Goal: Task Accomplishment & Management: Use online tool/utility

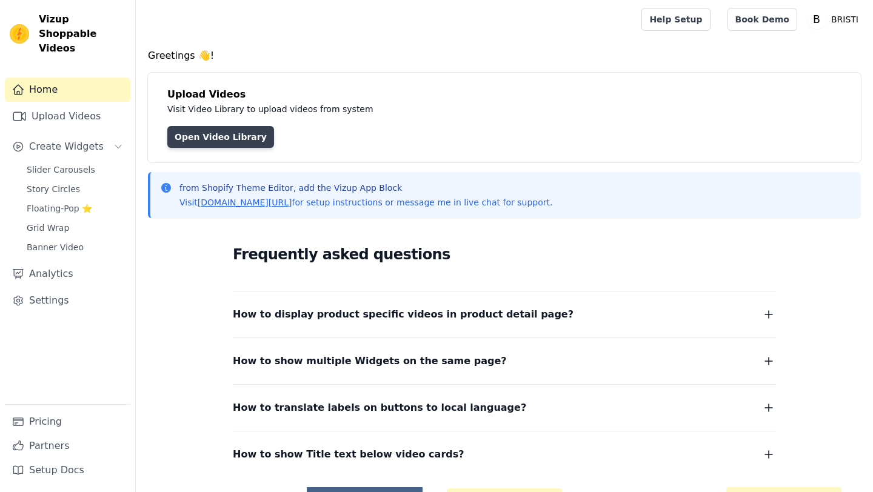
click at [184, 135] on link "Open Video Library" at bounding box center [220, 137] width 107 height 22
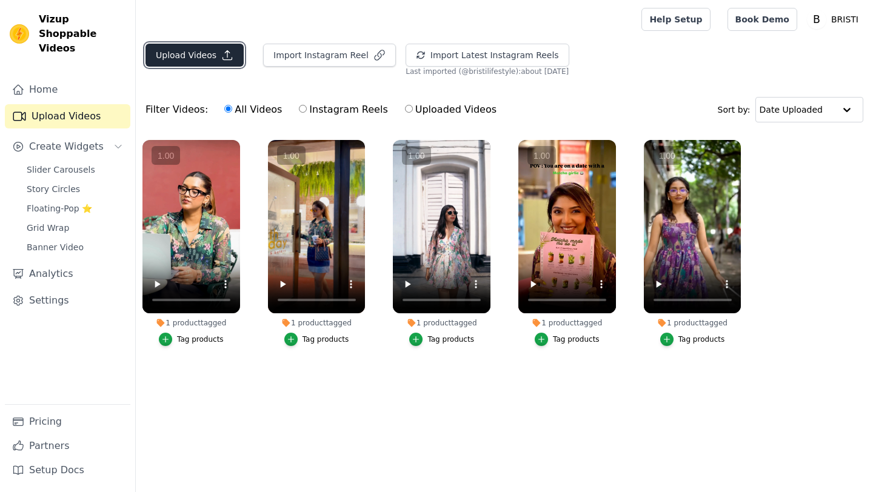
click at [173, 61] on button "Upload Videos" at bounding box center [194, 55] width 98 height 23
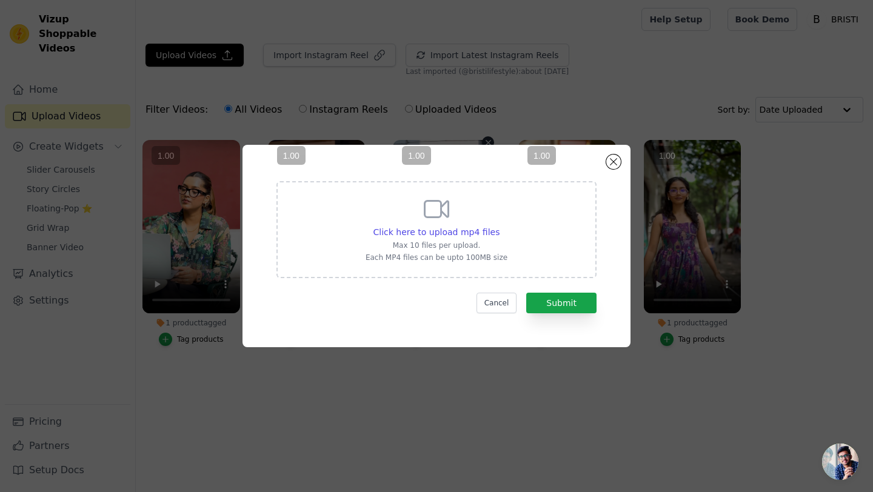
click at [462, 231] on vsc-controller at bounding box center [442, 226] width 98 height 173
click at [525, 225] on vsc-controller at bounding box center [567, 226] width 98 height 173
click at [498, 226] on div "Click here to upload mp4 files" at bounding box center [436, 232] width 142 height 12
click at [499, 226] on input "Click here to upload mp4 files Max 10 files per upload. Each MP4 files can be u…" at bounding box center [499, 225] width 1 height 1
click at [462, 230] on vsc-controller at bounding box center [442, 226] width 98 height 173
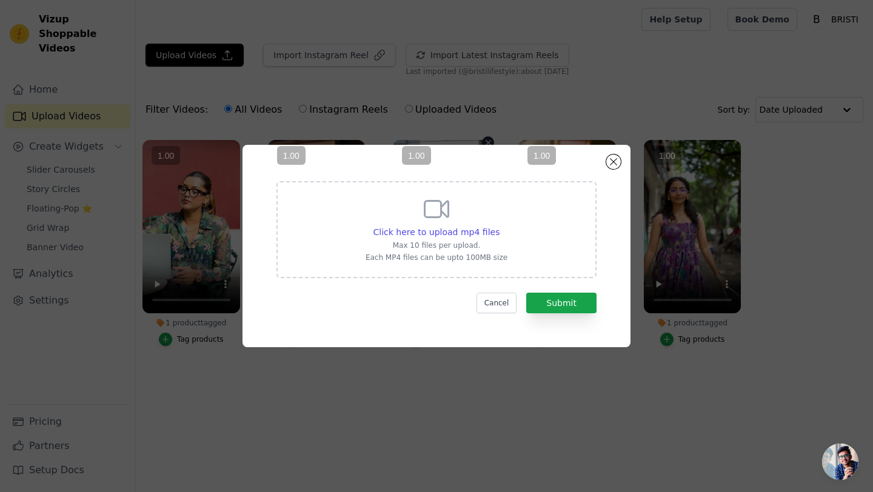
click at [479, 227] on vsc-controller at bounding box center [442, 226] width 98 height 173
click at [495, 228] on span "Click here to upload mp4 files" at bounding box center [436, 232] width 127 height 10
click at [499, 226] on input "Click here to upload mp4 files Max 10 files per upload. Each MP4 files can be u…" at bounding box center [499, 225] width 1 height 1
type input "C:\fakepath\IMG_2595.mp4"
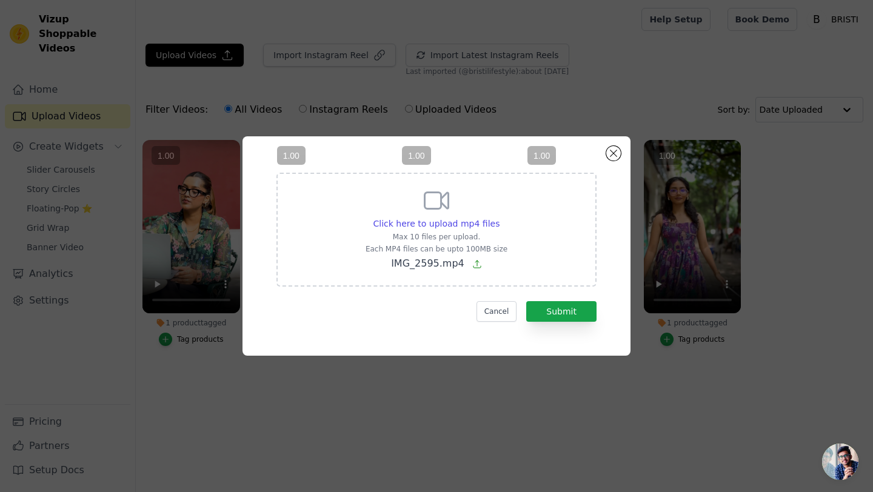
click at [576, 313] on vsc-controller at bounding box center [567, 226] width 98 height 173
click at [555, 314] on button "Submit" at bounding box center [561, 311] width 70 height 21
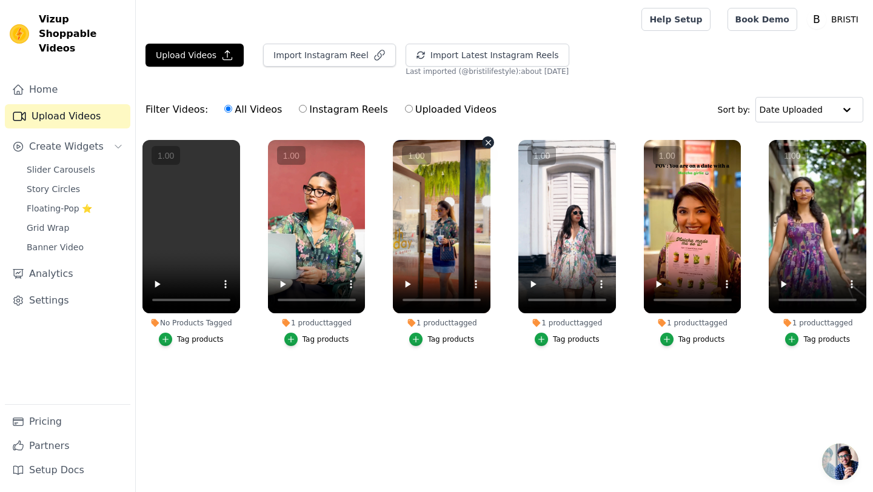
click at [476, 282] on vsc-controller at bounding box center [442, 226] width 98 height 173
click at [501, 355] on ul "No Products Tagged Tag products 1 product tagged Tag products 1 product tagged …" at bounding box center [504, 264] width 737 height 263
click at [476, 283] on vsc-controller at bounding box center [442, 226] width 98 height 173
click at [486, 140] on vsc-controller at bounding box center [442, 226] width 98 height 173
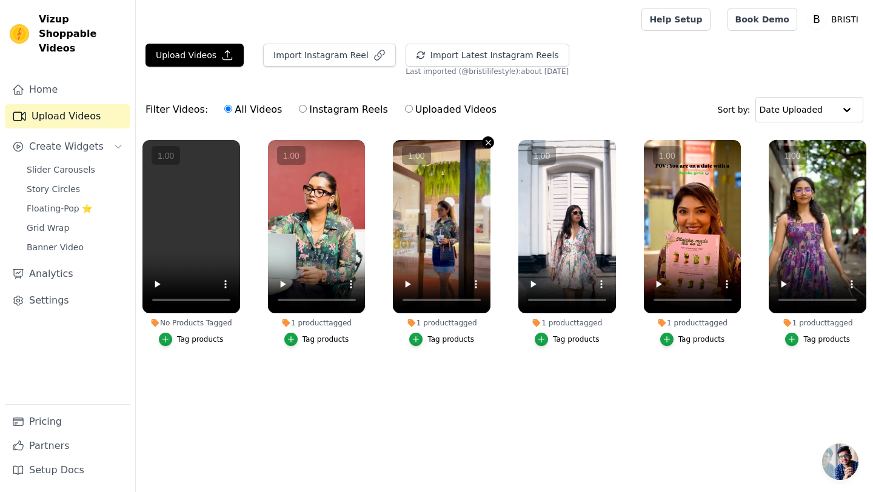
click at [487, 138] on icon "button" at bounding box center [488, 142] width 9 height 9
click at [485, 142] on vsc-controller at bounding box center [442, 226] width 98 height 173
click at [489, 141] on vsc-controller at bounding box center [442, 226] width 98 height 173
click at [577, 77] on div "Upload Videos Import Instagram Reel Import Latest Instagram Reels Import Latest…" at bounding box center [504, 220] width 737 height 353
click at [489, 142] on vsc-controller at bounding box center [442, 226] width 98 height 173
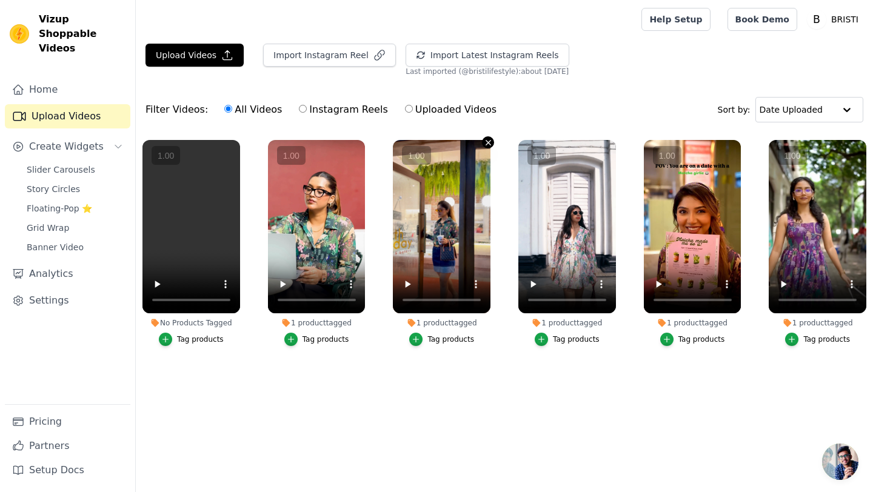
click at [488, 136] on button "1 product tagged Tag products" at bounding box center [488, 142] width 12 height 12
click at [487, 136] on div "1 product tagged Tag products" at bounding box center [441, 245] width 111 height 224
click at [486, 138] on icon "button" at bounding box center [488, 142] width 9 height 9
click at [489, 137] on button "1 product tagged Tag products" at bounding box center [488, 142] width 12 height 12
click at [488, 136] on button "1 product tagged Tag products" at bounding box center [488, 142] width 12 height 12
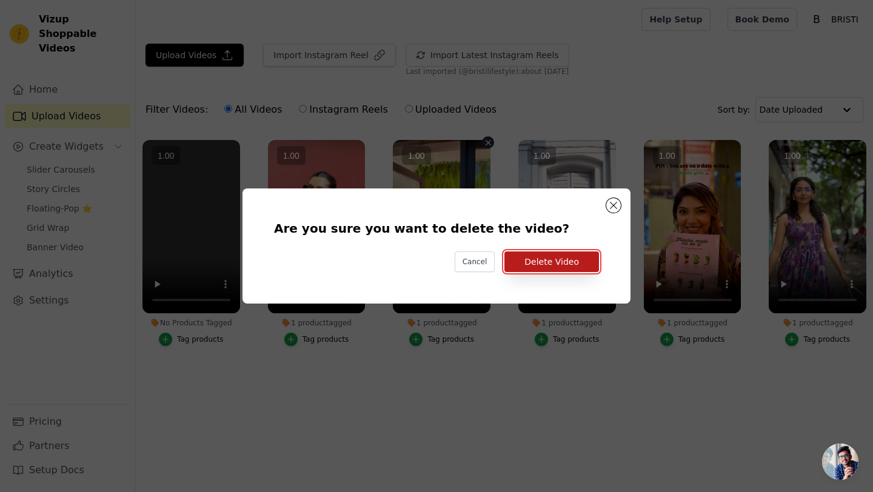
click at [509, 256] on button "Delete Video" at bounding box center [551, 262] width 95 height 21
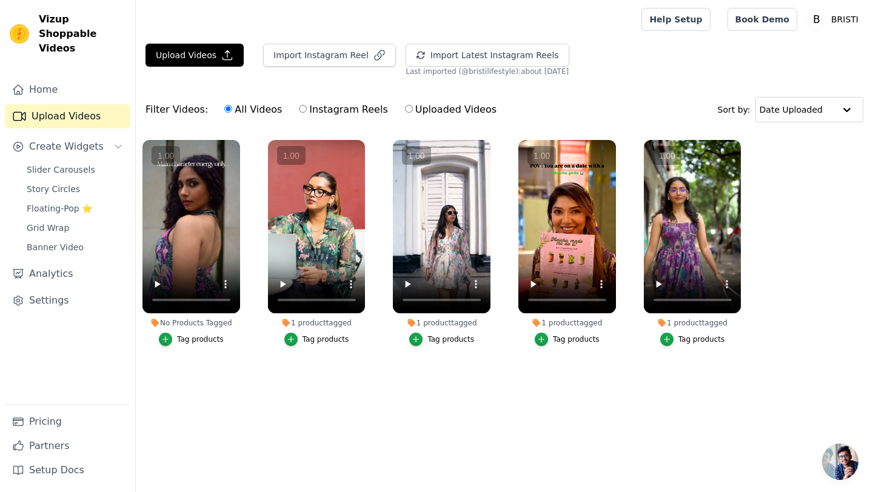
click at [192, 339] on div "Tag products" at bounding box center [200, 340] width 47 height 10
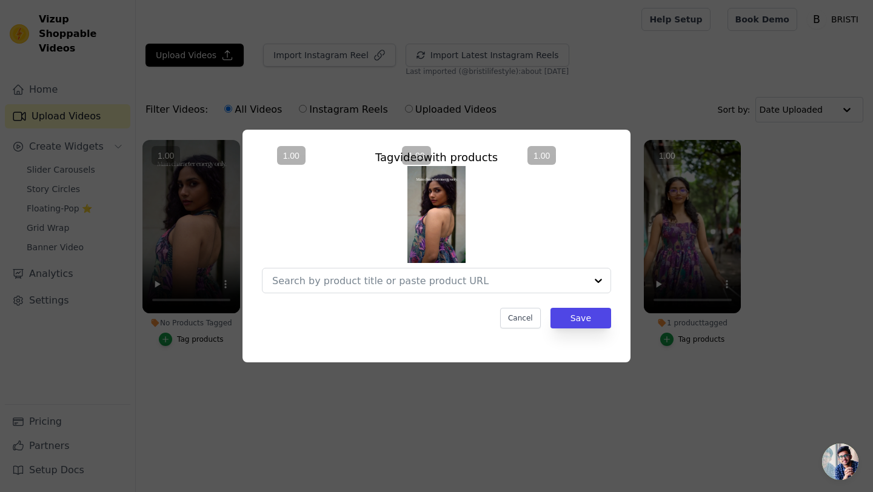
click at [444, 278] on vsc-controller at bounding box center [442, 226] width 98 height 173
click at [472, 279] on vsc-controller at bounding box center [442, 226] width 98 height 173
click at [594, 282] on vsc-controller at bounding box center [567, 226] width 98 height 173
click at [599, 280] on vsc-controller at bounding box center [567, 226] width 98 height 173
click at [445, 277] on vsc-controller at bounding box center [442, 226] width 98 height 173
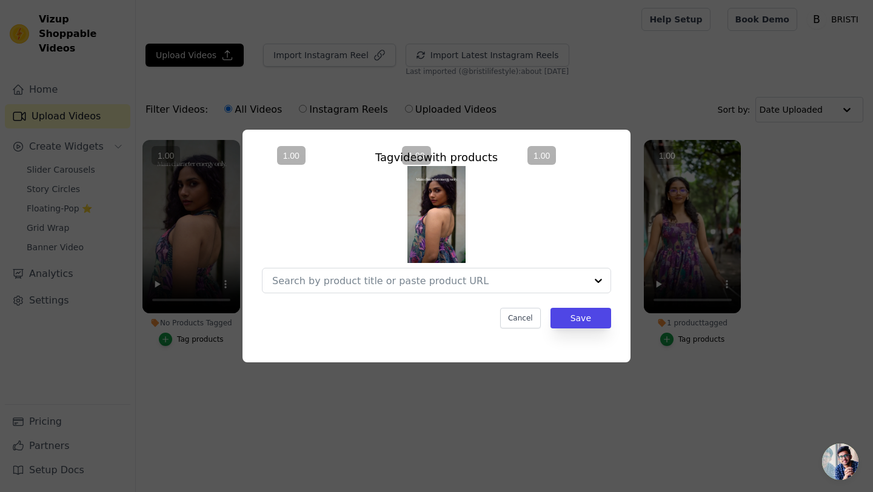
click at [445, 277] on vsc-controller at bounding box center [442, 226] width 98 height 173
click at [362, 284] on vsc-controller at bounding box center [317, 226] width 98 height 173
click at [447, 279] on vsc-controller at bounding box center [442, 226] width 98 height 173
click at [462, 277] on vsc-controller at bounding box center [442, 226] width 98 height 173
click at [435, 279] on vsc-controller at bounding box center [442, 226] width 98 height 173
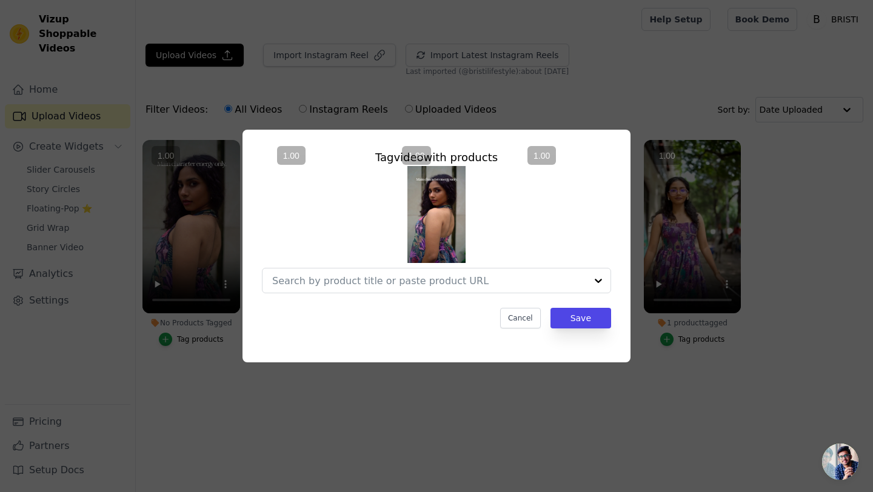
click at [459, 279] on vsc-controller at bounding box center [442, 226] width 98 height 173
click at [383, 195] on div at bounding box center [436, 229] width 349 height 127
click at [427, 204] on vsc-controller at bounding box center [442, 226] width 98 height 173
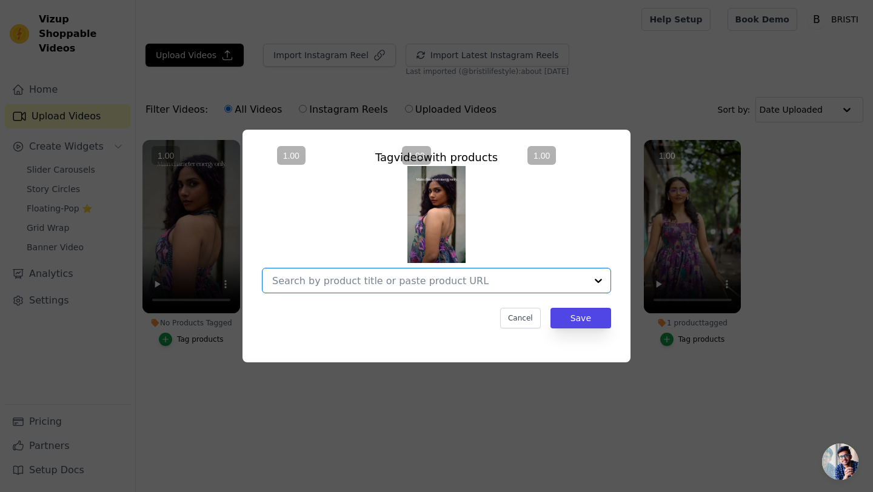
click at [493, 282] on input "No Products Tagged Tag video with products Option undefined, selected. Select i…" at bounding box center [429, 281] width 314 height 12
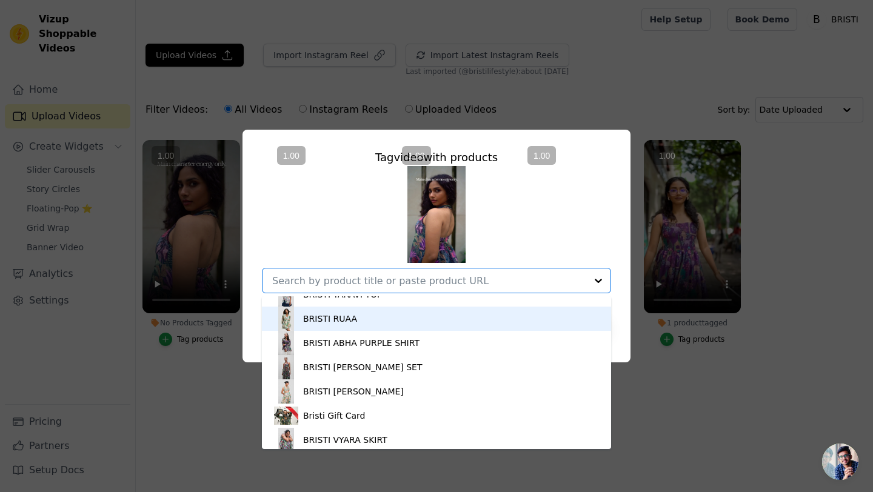
scroll to position [216, 0]
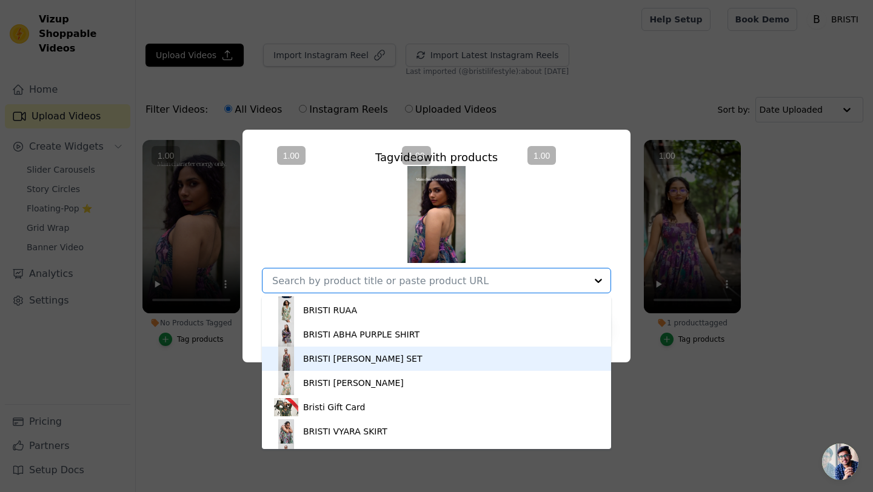
click at [406, 353] on div "BRISTI [PERSON_NAME] SET" at bounding box center [436, 359] width 325 height 24
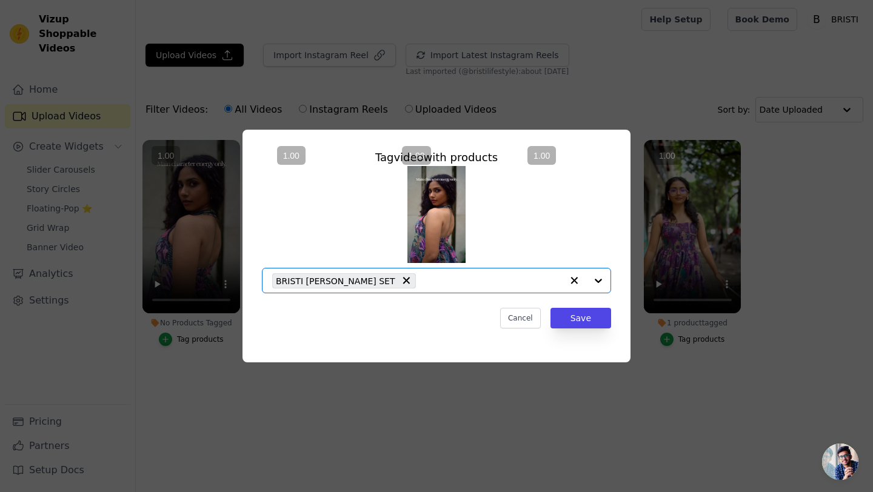
click at [536, 286] on vsc-controller at bounding box center [567, 226] width 98 height 173
click at [482, 282] on vsc-controller at bounding box center [442, 226] width 98 height 173
click at [465, 281] on vsc-controller at bounding box center [442, 226] width 98 height 173
click at [598, 280] on vsc-controller at bounding box center [567, 226] width 98 height 173
click at [422, 279] on vsc-controller at bounding box center [442, 226] width 98 height 173
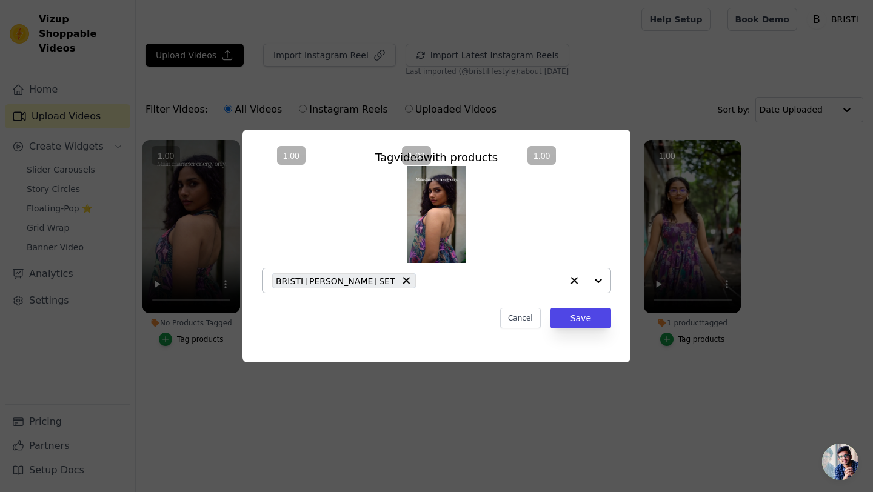
click at [427, 289] on vsc-controller at bounding box center [442, 226] width 98 height 173
click at [486, 269] on vsc-controller at bounding box center [442, 226] width 98 height 173
click at [500, 215] on div "BRISTI [PERSON_NAME] SET" at bounding box center [436, 229] width 349 height 127
click at [477, 285] on vsc-controller at bounding box center [442, 226] width 98 height 173
click at [457, 197] on vsc-controller at bounding box center [442, 226] width 98 height 173
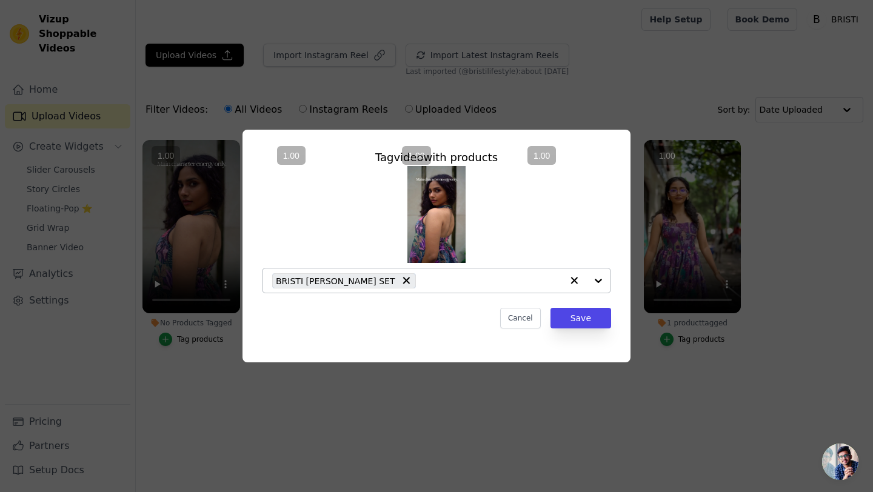
click at [401, 281] on vsc-controller at bounding box center [442, 226] width 98 height 173
click at [598, 320] on button "Save" at bounding box center [580, 318] width 61 height 21
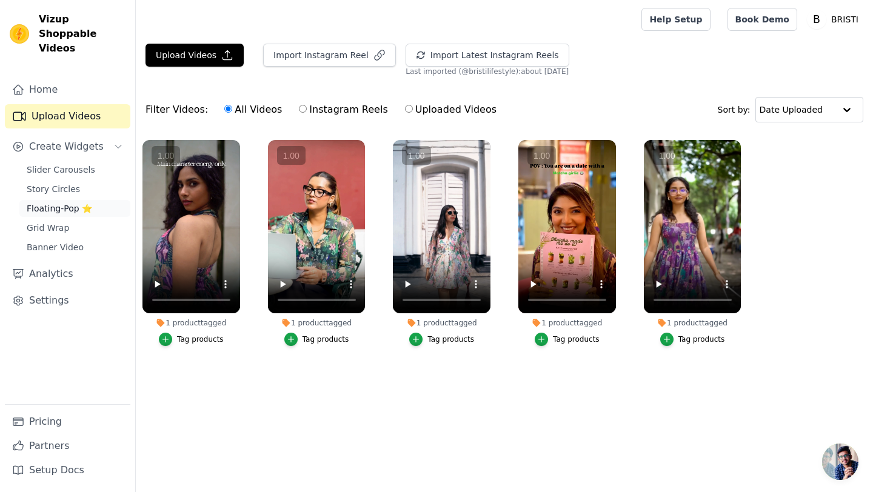
click at [44, 202] on span "Floating-Pop ⭐" at bounding box center [59, 208] width 65 height 12
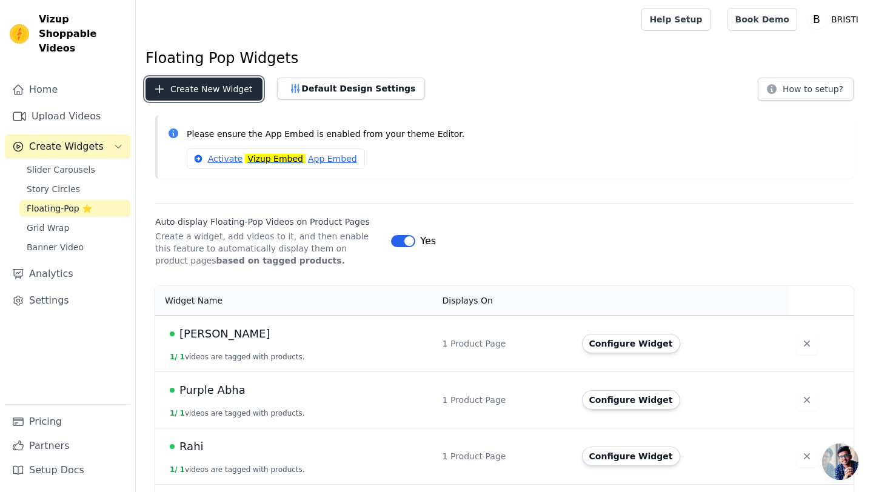
click at [195, 93] on button "Create New Widget" at bounding box center [203, 89] width 117 height 23
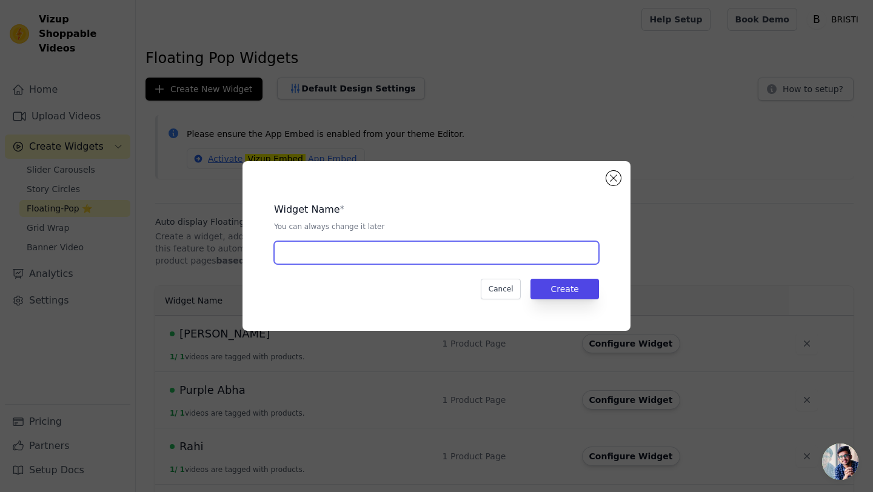
click at [350, 257] on input "text" at bounding box center [436, 252] width 325 height 23
type input "Ishtar Set"
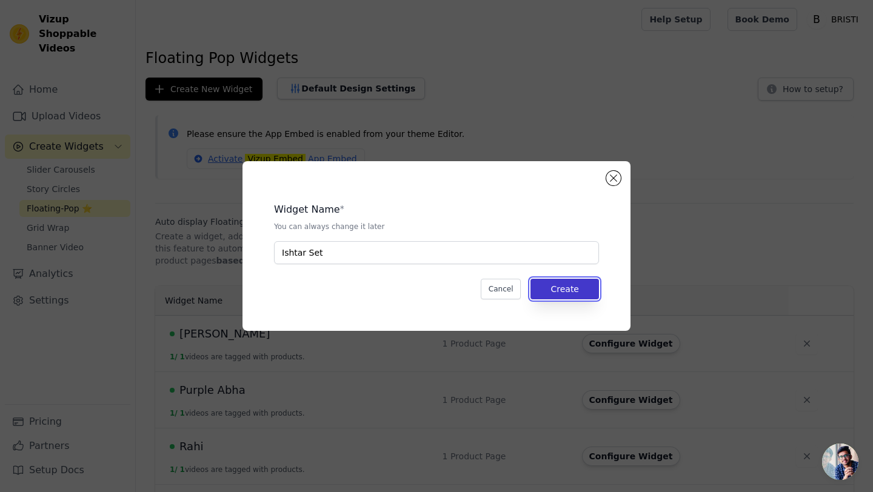
click at [571, 283] on button "Create" at bounding box center [564, 289] width 68 height 21
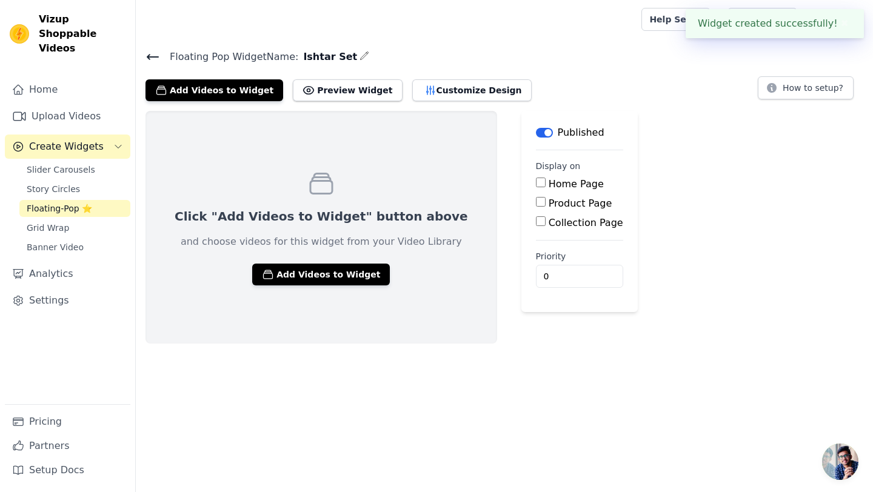
click at [536, 203] on input "Product Page" at bounding box center [541, 202] width 10 height 10
checkbox input "true"
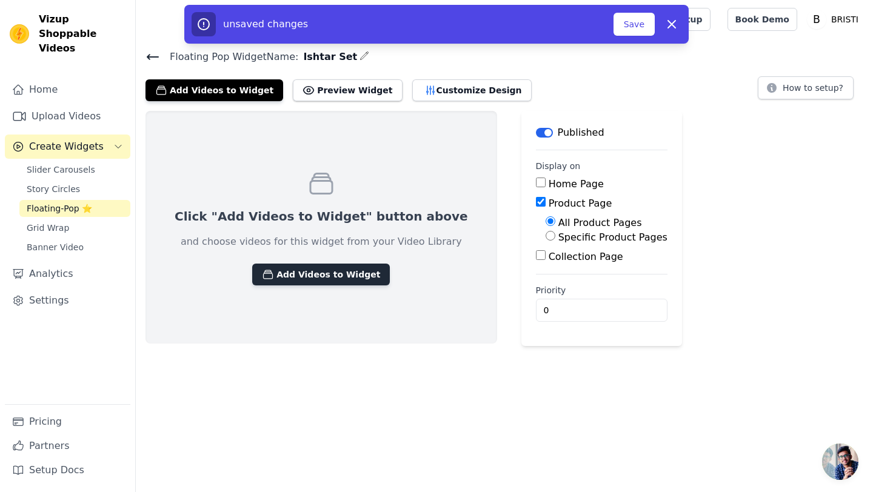
click at [337, 276] on button "Add Videos to Widget" at bounding box center [321, 275] width 138 height 22
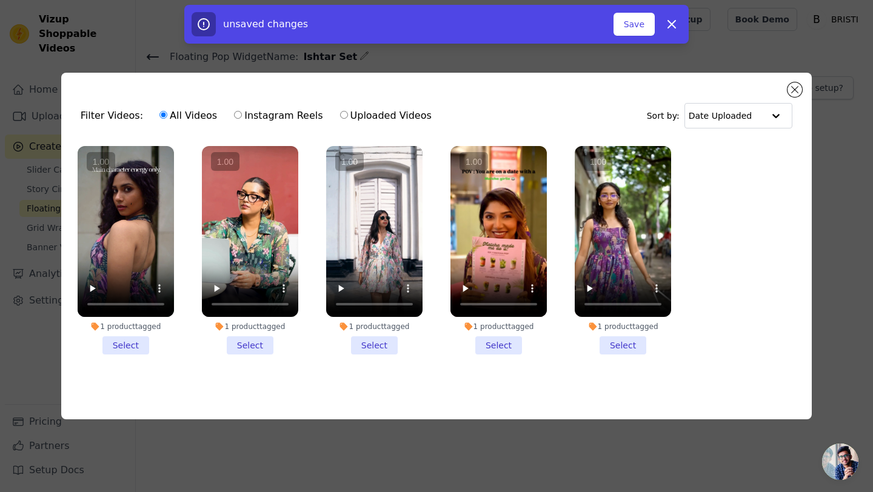
click at [136, 342] on li "1 product tagged Select" at bounding box center [126, 250] width 96 height 209
click at [0, 0] on input "1 product tagged Select" at bounding box center [0, 0] width 0 height 0
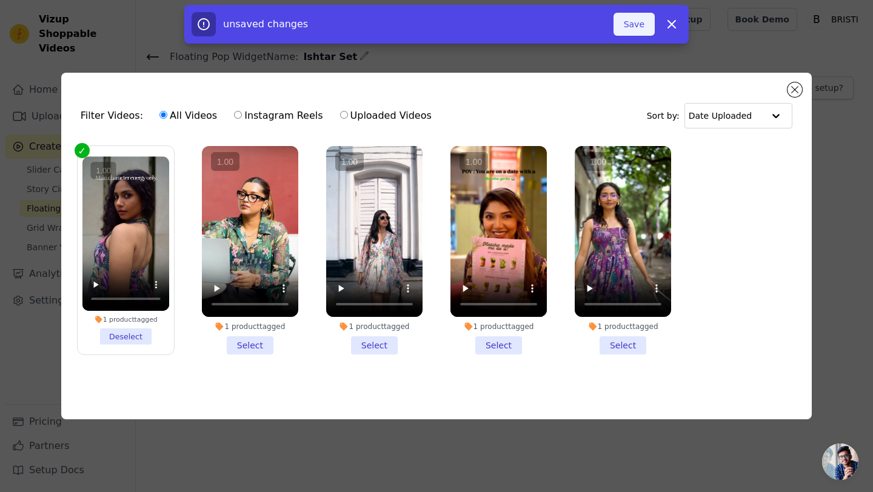
click at [629, 26] on button "Save" at bounding box center [633, 24] width 41 height 23
click at [633, 25] on button "Save" at bounding box center [633, 24] width 41 height 23
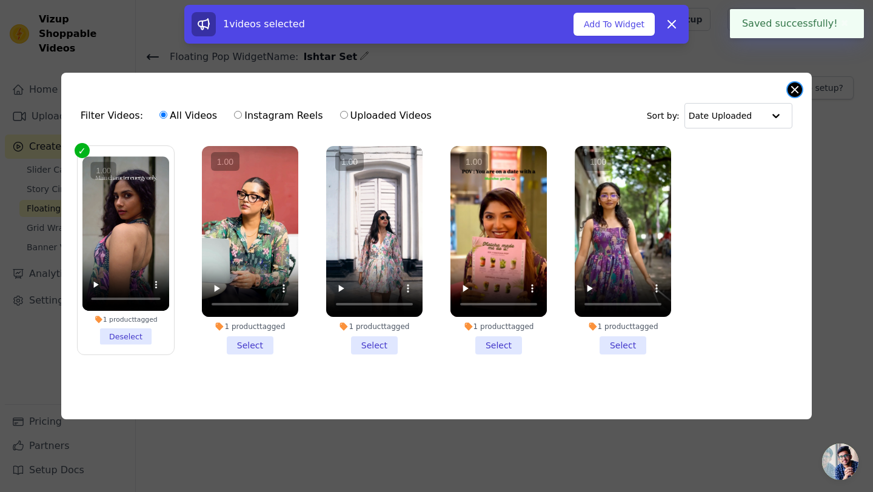
click at [791, 86] on button "Close modal" at bounding box center [794, 89] width 15 height 15
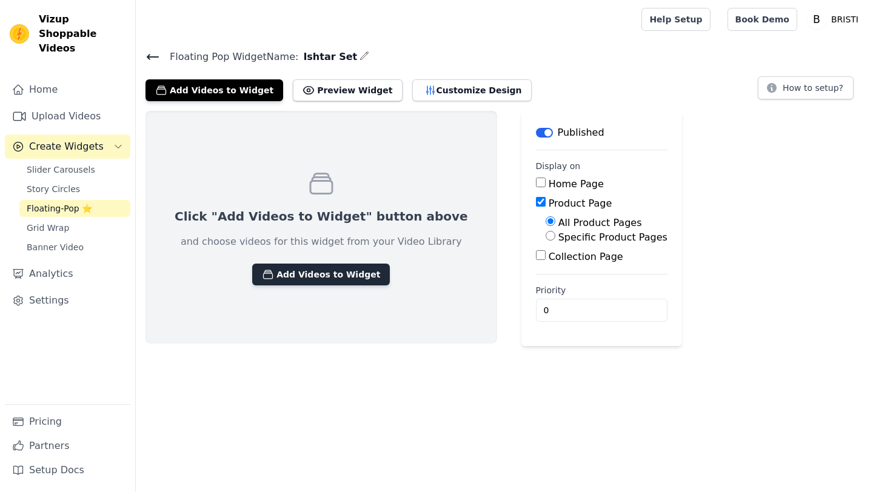
click at [302, 272] on button "Add Videos to Widget" at bounding box center [321, 275] width 138 height 22
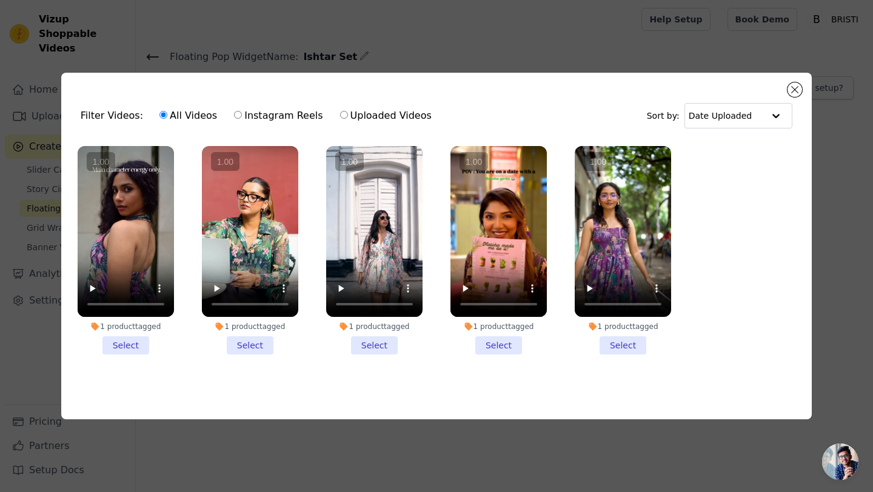
click at [136, 340] on li "1 product tagged Select" at bounding box center [126, 250] width 96 height 209
click at [0, 0] on input "1 product tagged Select" at bounding box center [0, 0] width 0 height 0
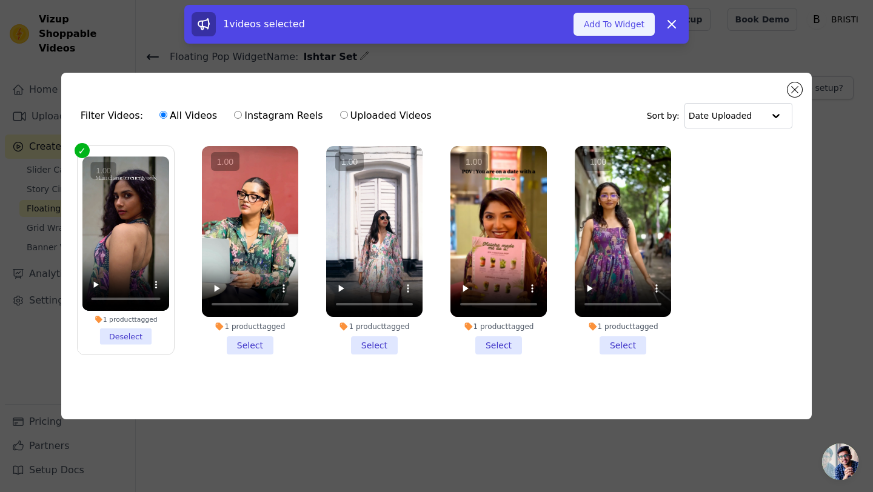
click at [609, 22] on button "Add To Widget" at bounding box center [613, 24] width 81 height 23
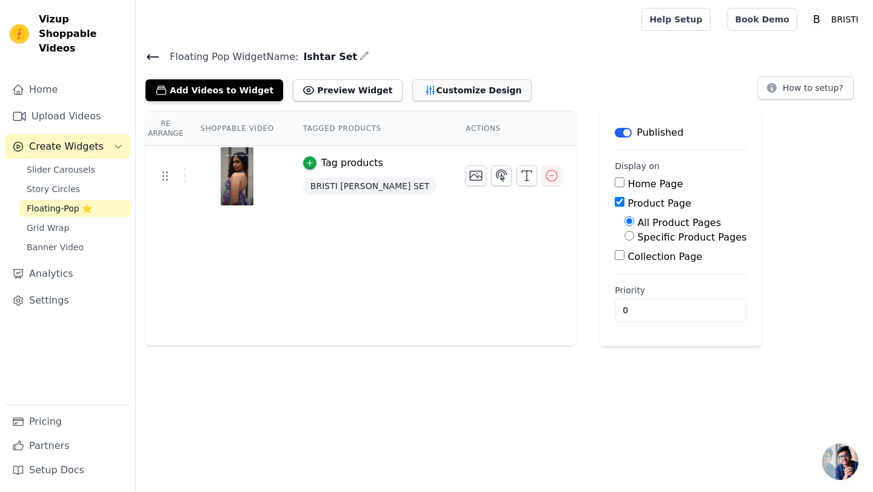
click at [429, 99] on button "Customize Design" at bounding box center [471, 90] width 119 height 22
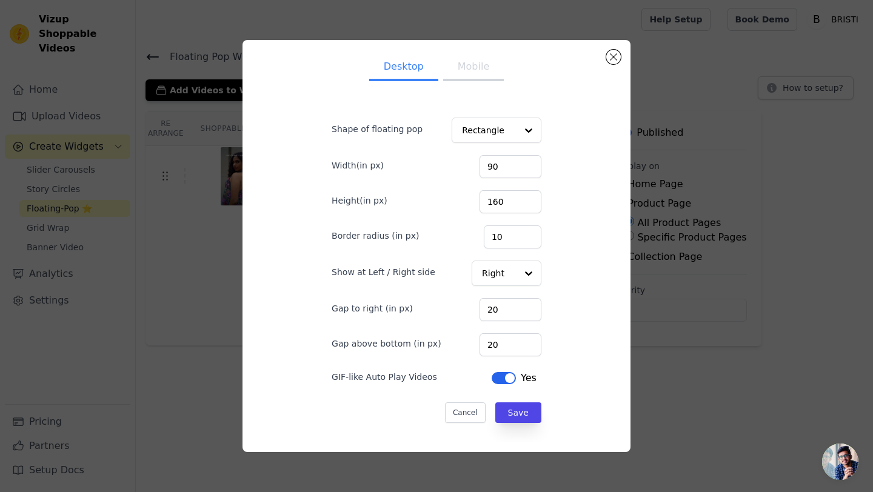
click at [482, 78] on button "Mobile" at bounding box center [473, 68] width 61 height 27
click at [617, 56] on button "Close modal" at bounding box center [613, 57] width 15 height 15
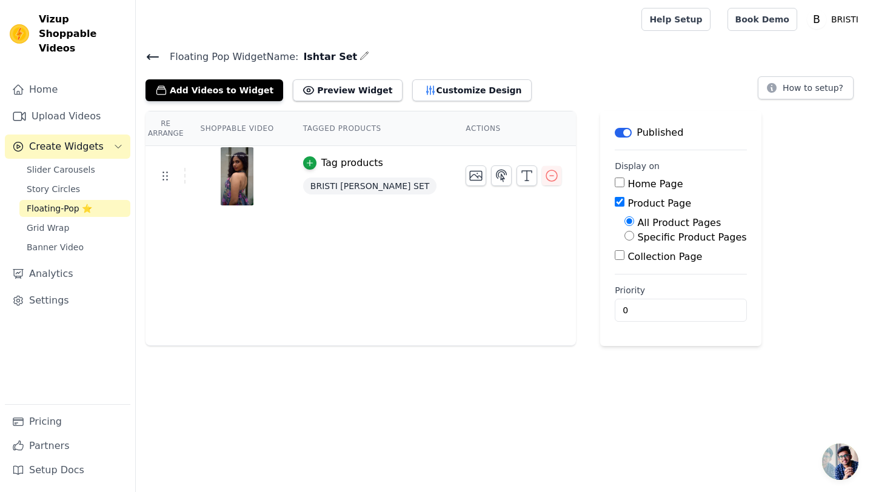
click at [147, 52] on icon at bounding box center [152, 57] width 15 height 15
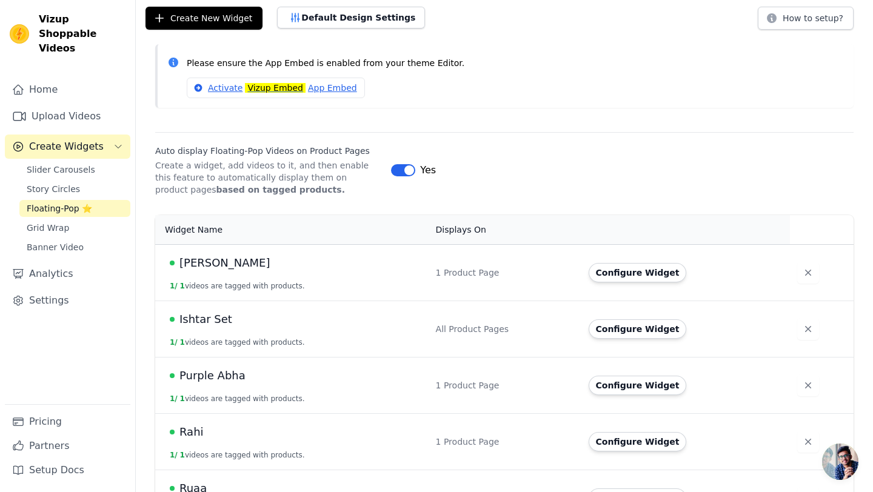
scroll to position [110, 0]
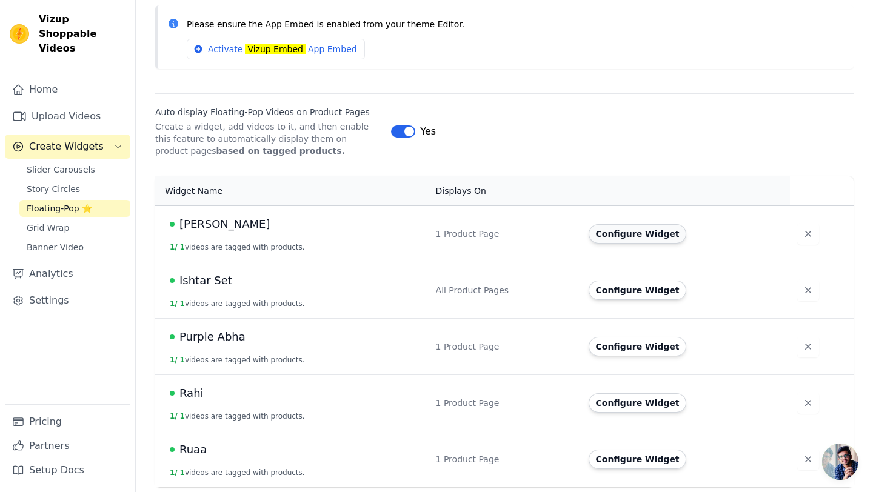
click at [620, 237] on button "Configure Widget" at bounding box center [638, 233] width 98 height 19
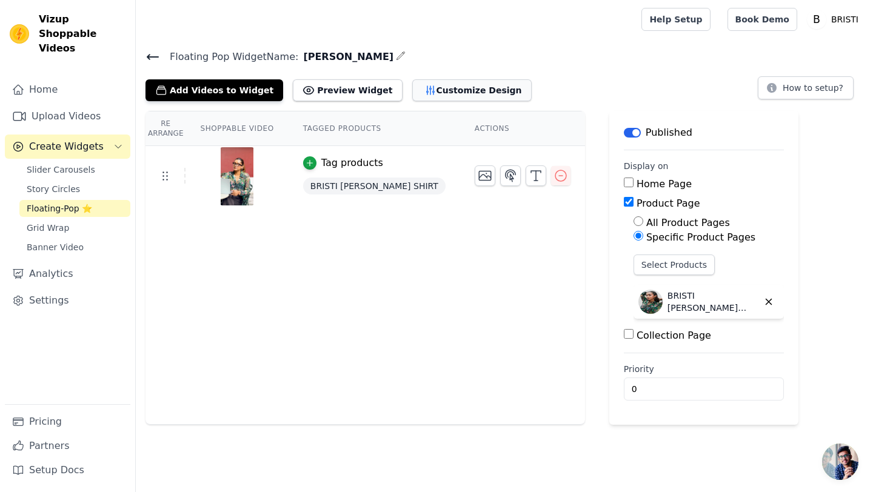
click at [452, 85] on button "Customize Design" at bounding box center [471, 90] width 119 height 22
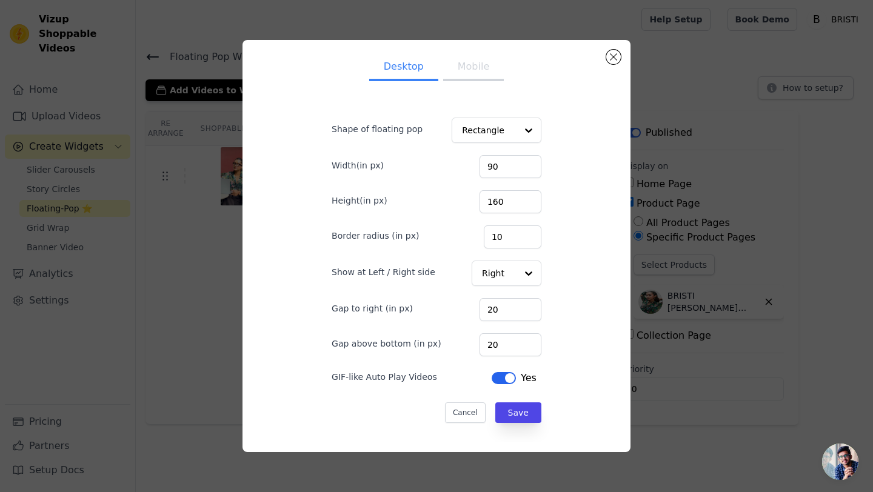
click at [460, 72] on button "Mobile" at bounding box center [473, 68] width 61 height 27
click at [614, 61] on button "Close modal" at bounding box center [613, 57] width 15 height 15
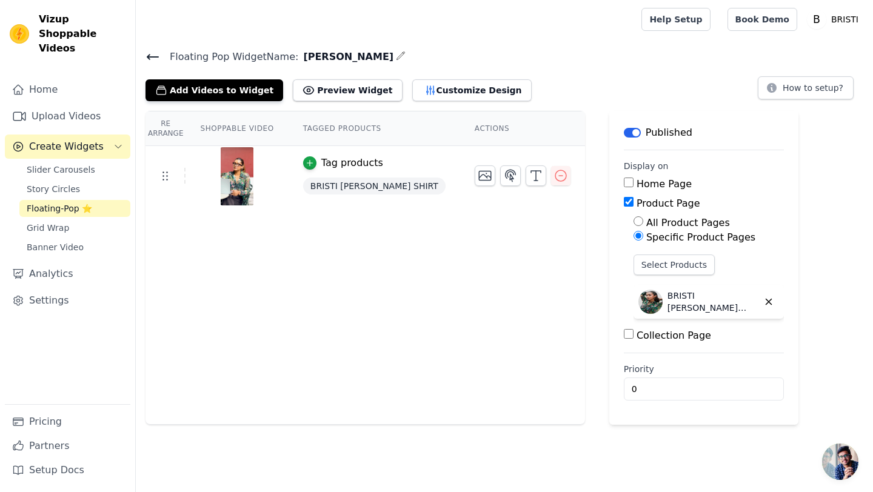
click at [155, 56] on icon at bounding box center [152, 57] width 11 height 5
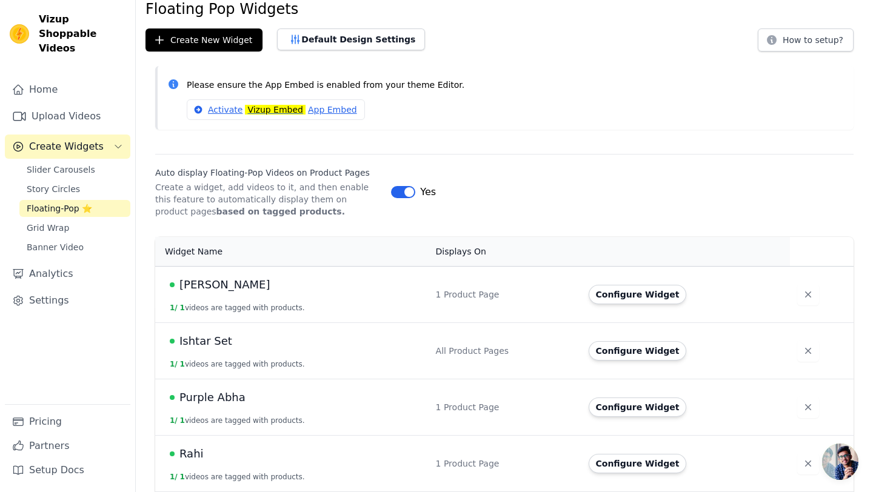
scroll to position [67, 0]
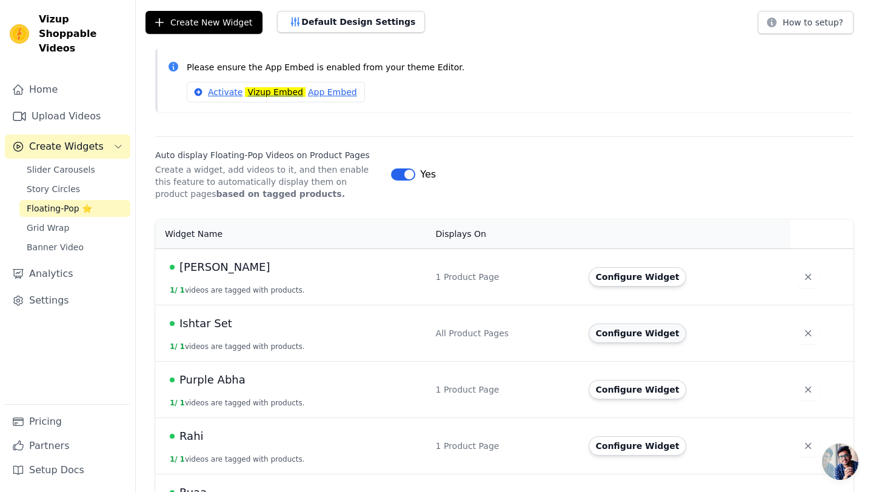
click at [613, 330] on button "Configure Widget" at bounding box center [638, 333] width 98 height 19
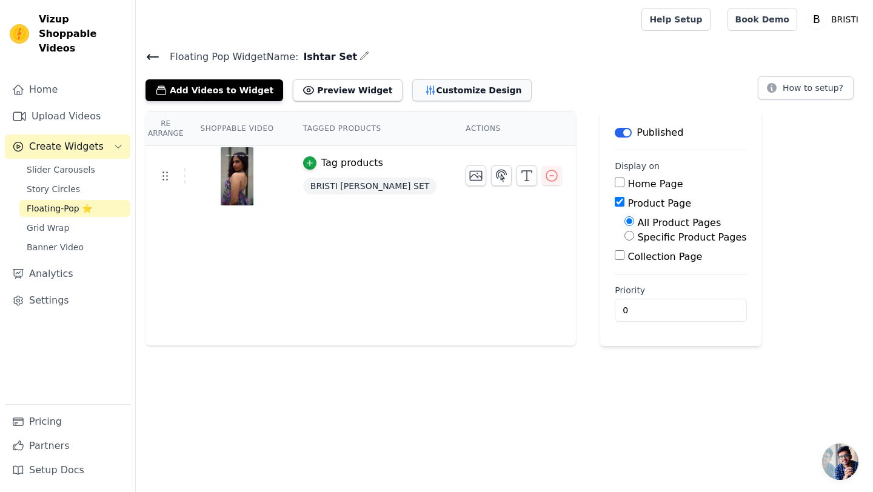
click at [435, 92] on button "Customize Design" at bounding box center [471, 90] width 119 height 22
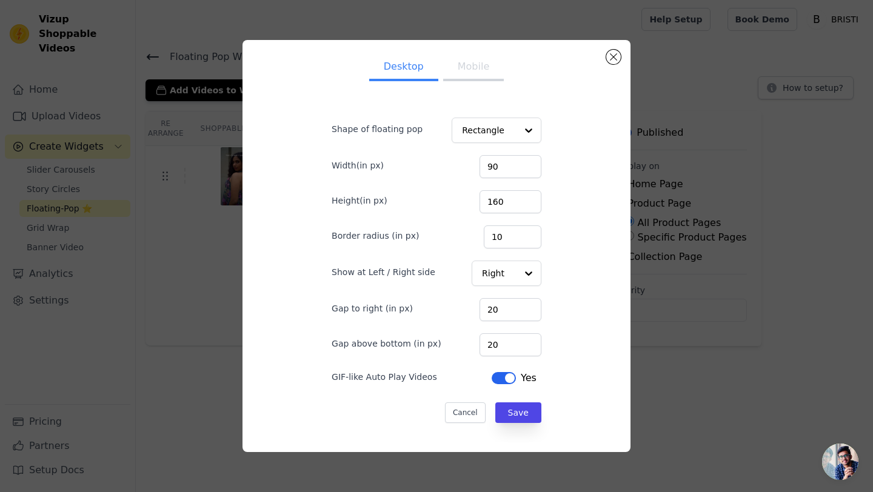
click at [472, 51] on ul "Desktop Mobile" at bounding box center [436, 68] width 249 height 36
click at [472, 64] on button "Mobile" at bounding box center [473, 68] width 61 height 27
click at [521, 158] on input "90" at bounding box center [510, 166] width 62 height 23
type input "141"
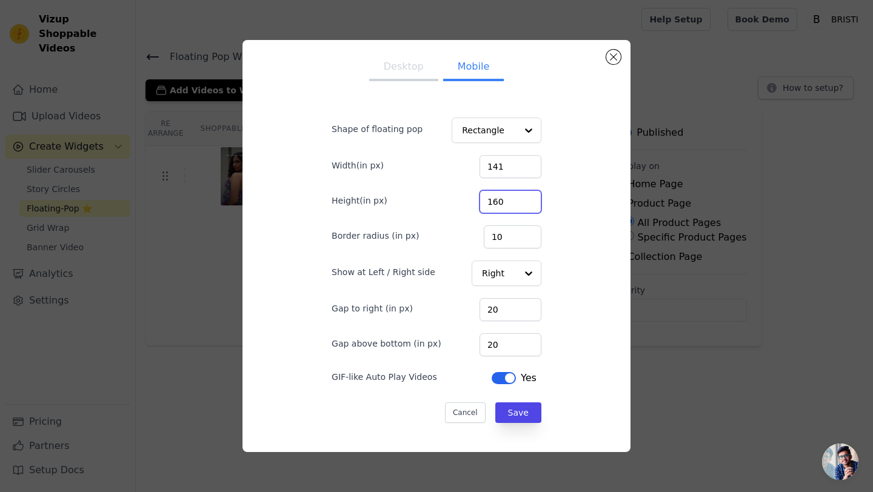
click at [509, 201] on input "160" at bounding box center [510, 201] width 62 height 23
type input "250"
click at [512, 354] on input "20" at bounding box center [510, 344] width 62 height 23
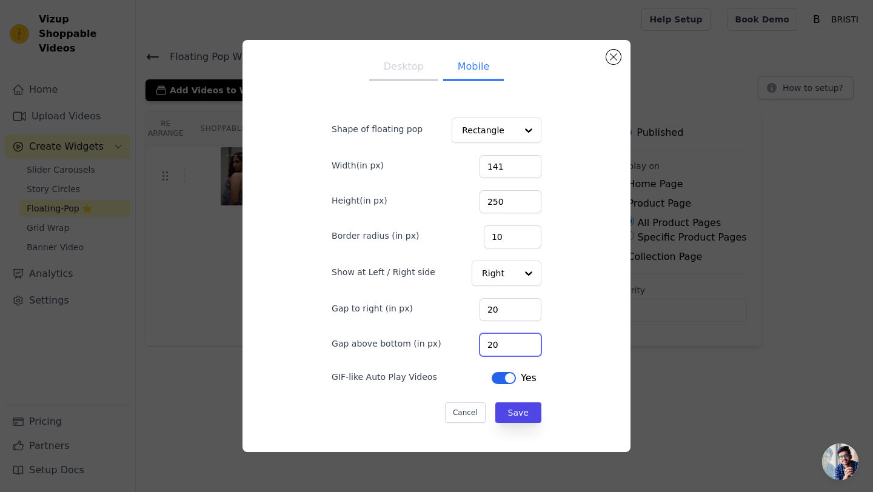
click at [512, 354] on input "20" at bounding box center [510, 344] width 62 height 23
type input "60"
click at [515, 416] on button "Save" at bounding box center [518, 412] width 46 height 21
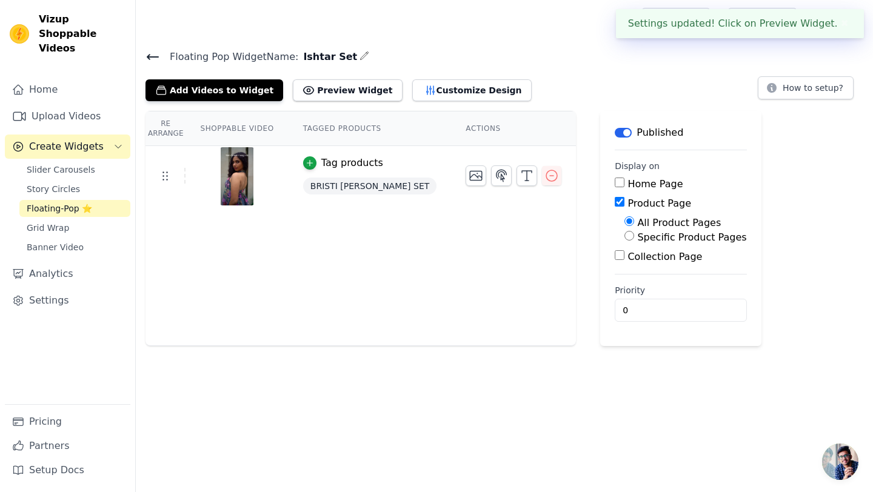
click at [624, 235] on div "Specific Product Pages" at bounding box center [685, 237] width 122 height 15
click at [624, 237] on input "Specific Product Pages" at bounding box center [629, 236] width 10 height 10
radio input "true"
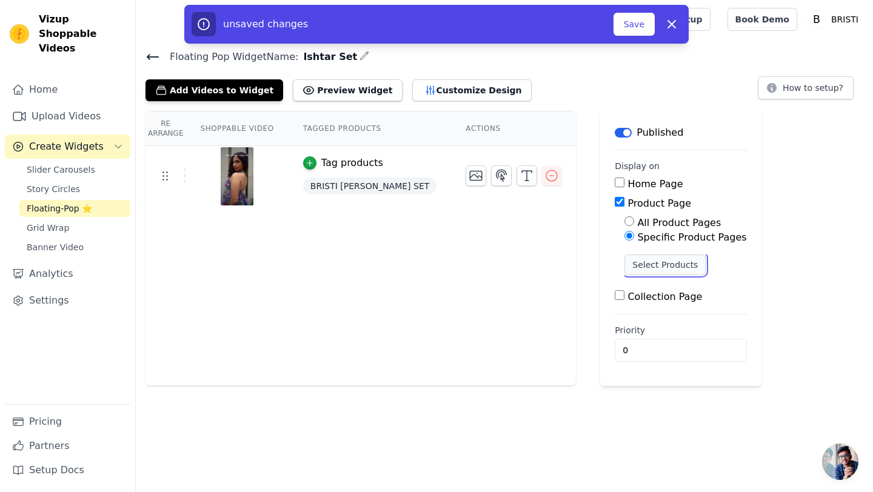
click at [624, 261] on button "Select Products" at bounding box center [664, 265] width 81 height 21
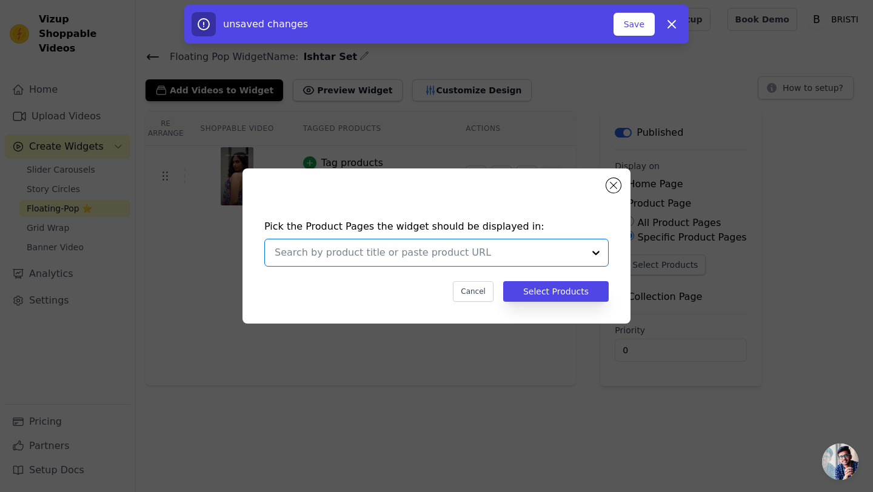
click at [521, 253] on input "text" at bounding box center [429, 252] width 309 height 15
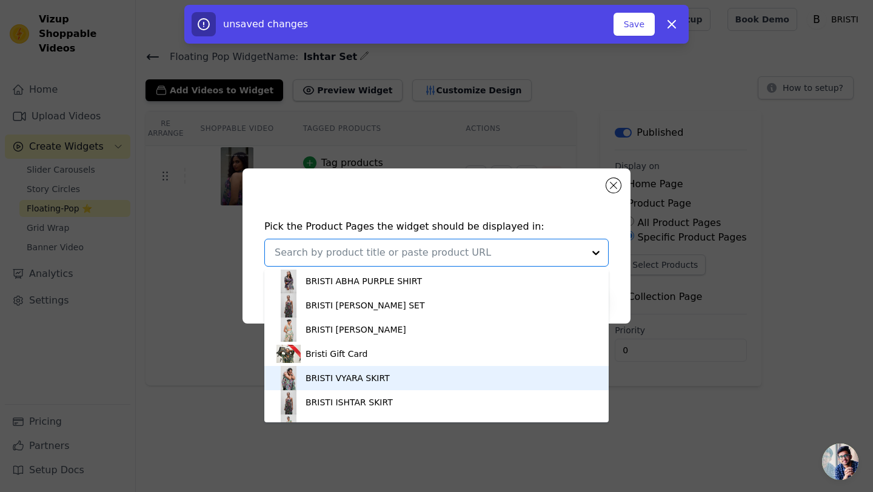
scroll to position [223, 0]
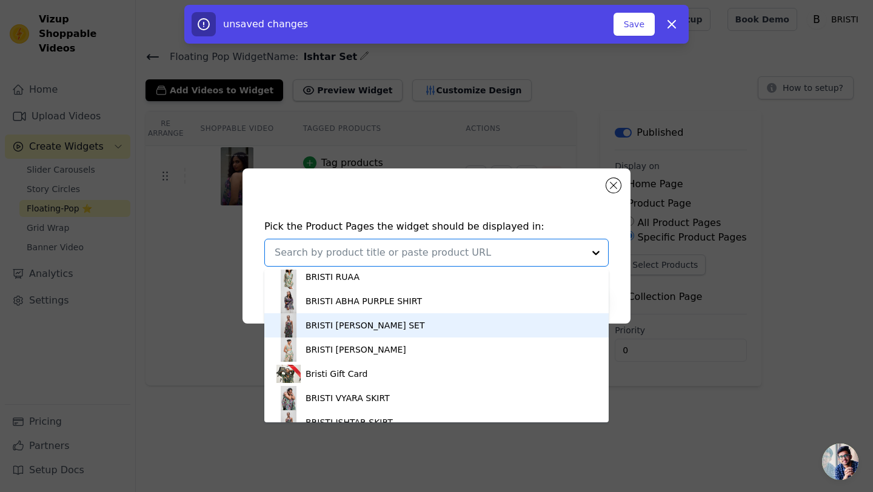
click at [441, 333] on div "BRISTI [PERSON_NAME] SET" at bounding box center [436, 325] width 320 height 24
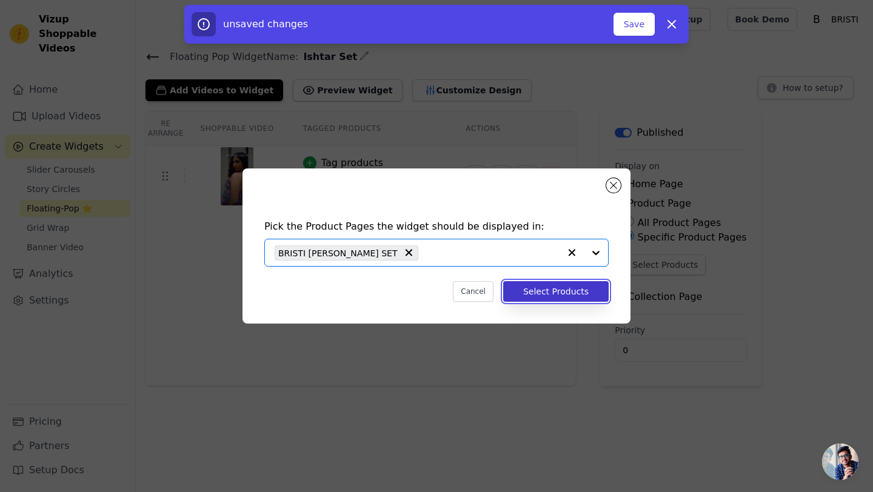
click at [521, 297] on button "Select Products" at bounding box center [555, 291] width 105 height 21
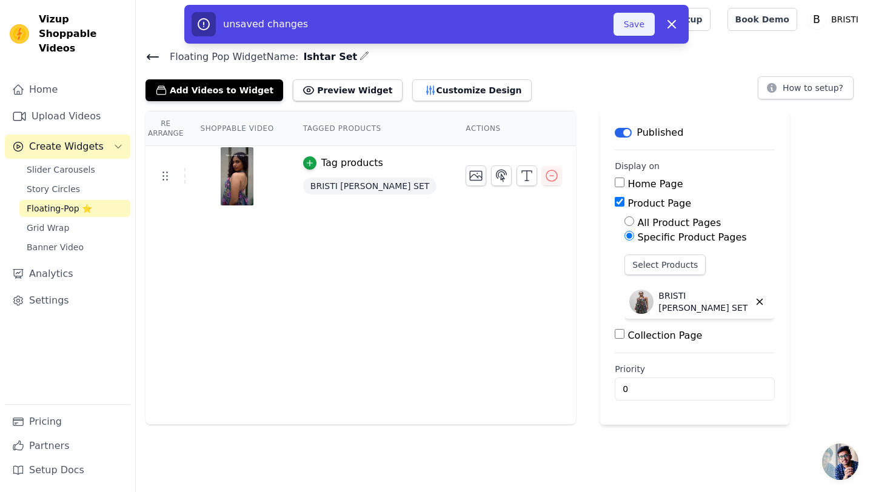
click at [632, 25] on button "Save" at bounding box center [633, 24] width 41 height 23
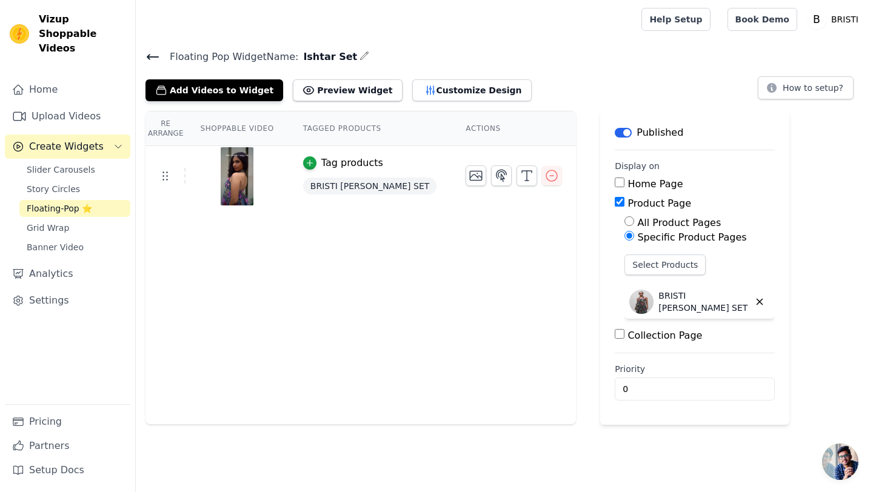
click at [157, 53] on icon at bounding box center [152, 57] width 15 height 15
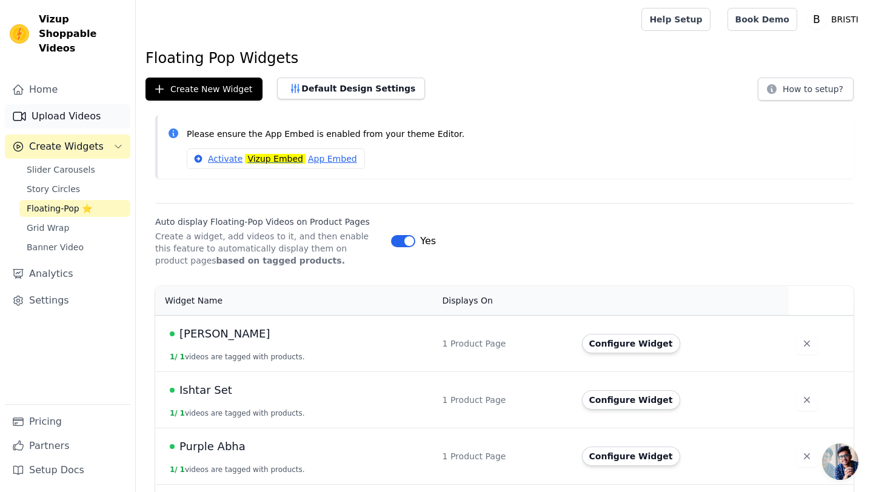
click at [87, 104] on link "Upload Videos" at bounding box center [67, 116] width 125 height 24
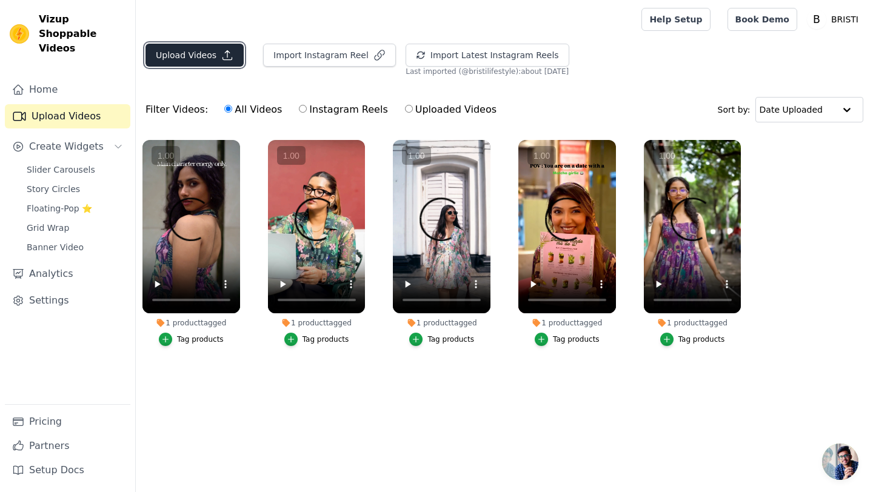
click at [186, 46] on button "Upload Videos" at bounding box center [194, 55] width 98 height 23
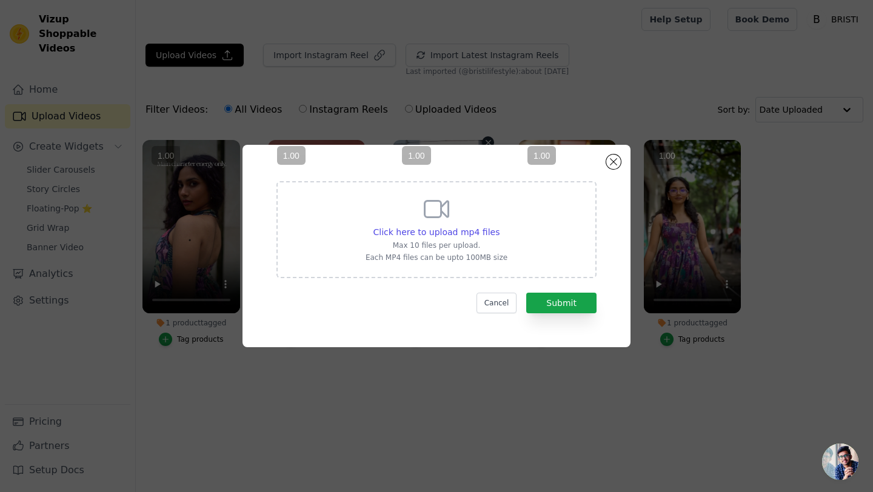
click at [439, 231] on vsc-controller at bounding box center [442, 226] width 98 height 173
click at [489, 224] on vsc-controller at bounding box center [442, 226] width 98 height 173
click at [489, 232] on vsc-controller at bounding box center [442, 226] width 98 height 173
click at [492, 230] on span "Click here to upload mp4 files" at bounding box center [436, 232] width 127 height 10
click at [499, 226] on input "Click here to upload mp4 files Max 10 files per upload. Each MP4 files can be u…" at bounding box center [499, 225] width 1 height 1
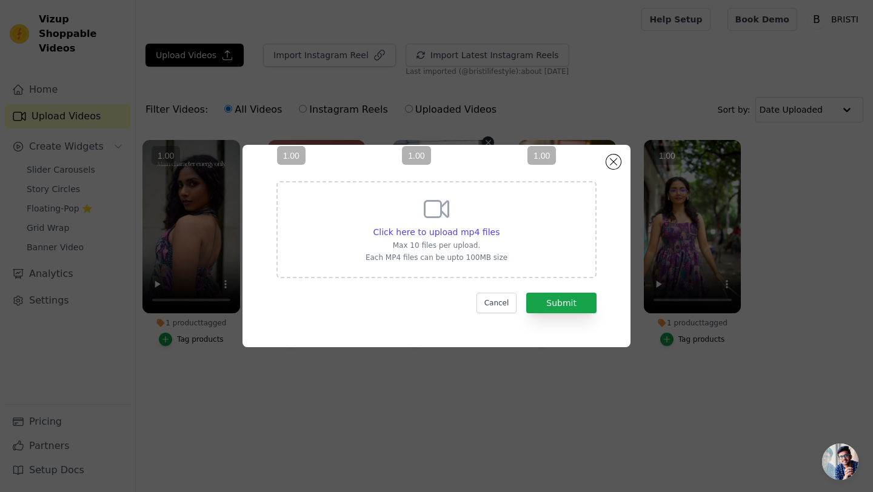
click at [412, 231] on vsc-controller at bounding box center [442, 226] width 98 height 173
click at [421, 230] on vsc-controller at bounding box center [442, 226] width 98 height 173
click at [422, 234] on vsc-controller at bounding box center [442, 226] width 98 height 173
click at [498, 233] on div "Click here to upload mp4 files" at bounding box center [436, 232] width 142 height 12
click at [499, 226] on input "Click here to upload mp4 files Max 10 files per upload. Each MP4 files can be u…" at bounding box center [499, 225] width 1 height 1
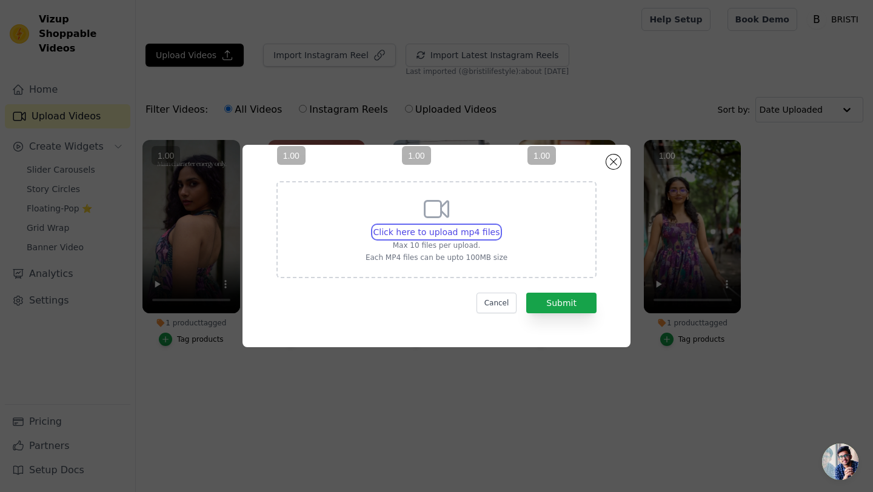
type input "C:\fakepath\IMG_2591.mp4"
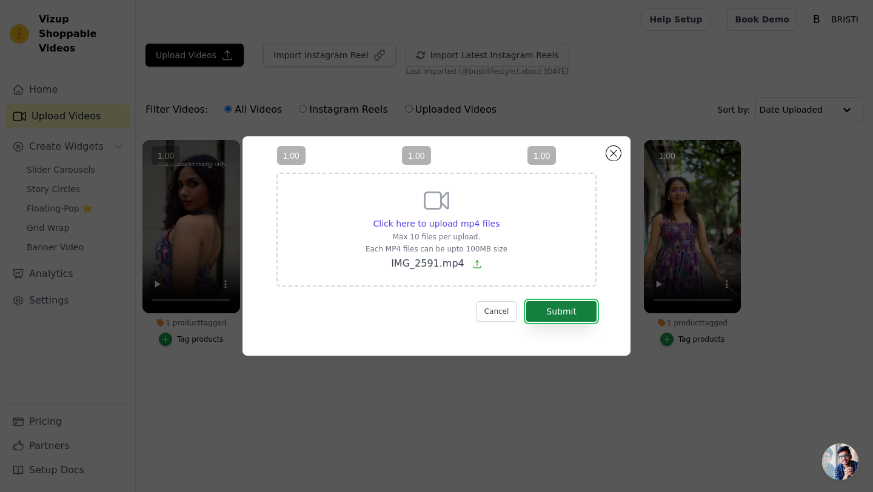
click at [576, 318] on button "Submit" at bounding box center [561, 311] width 70 height 21
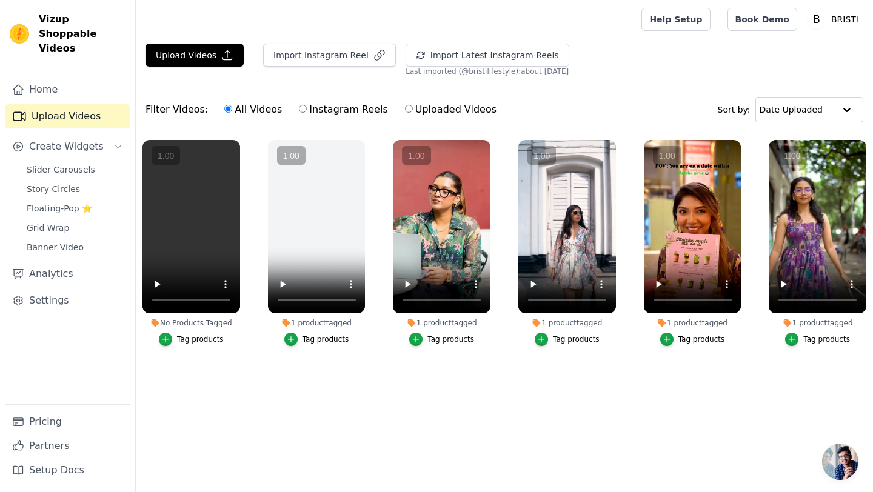
click at [191, 339] on div "Tag products" at bounding box center [200, 340] width 47 height 10
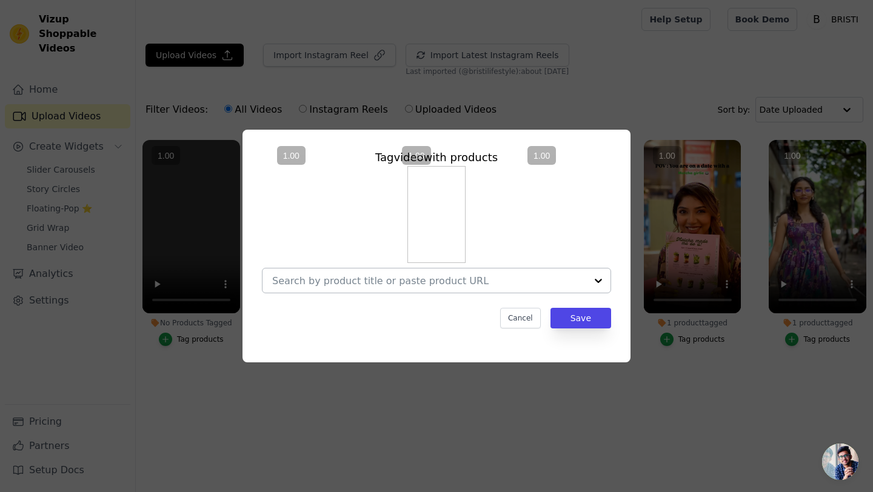
click at [502, 282] on input "No Products Tagged Tag video with products Cancel Save Tag products" at bounding box center [429, 281] width 314 height 12
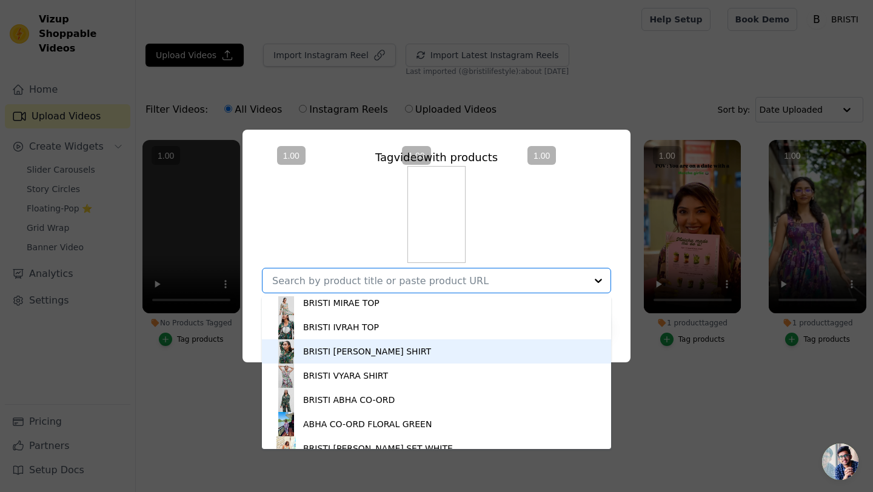
scroll to position [453, 0]
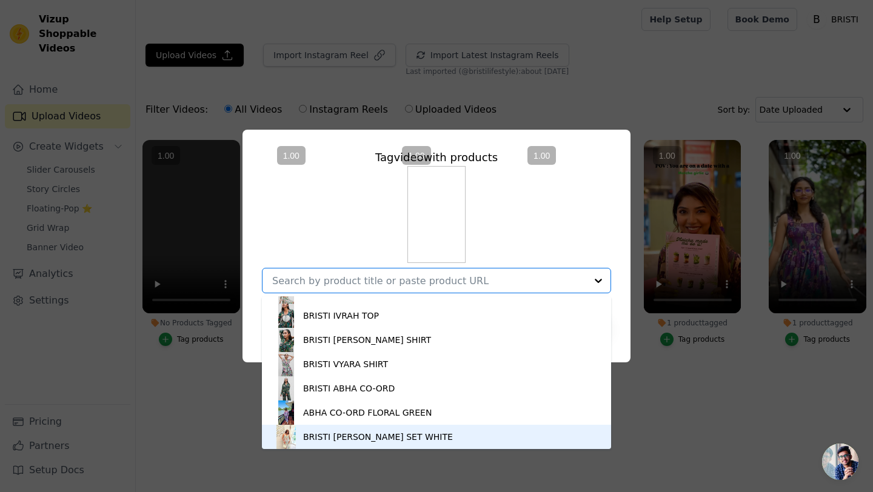
click at [392, 439] on div "BRISTI [PERSON_NAME] SET WHITE" at bounding box center [378, 437] width 150 height 12
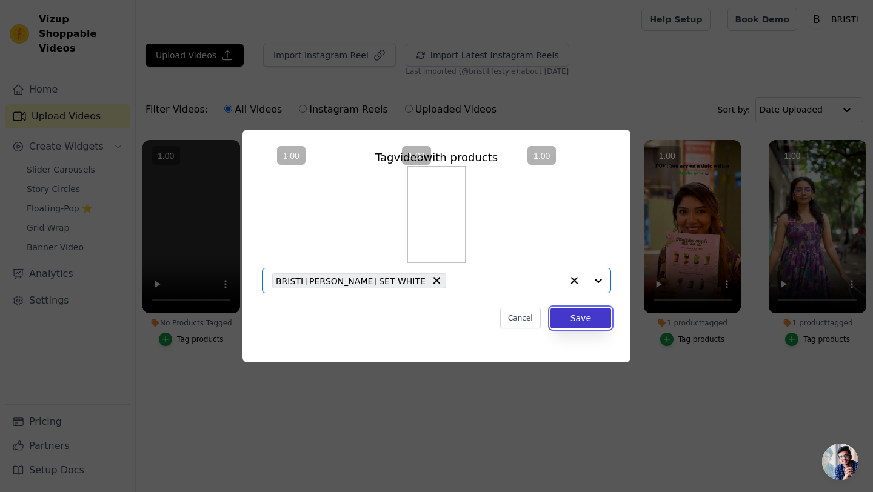
click at [570, 324] on button "Save" at bounding box center [580, 318] width 61 height 21
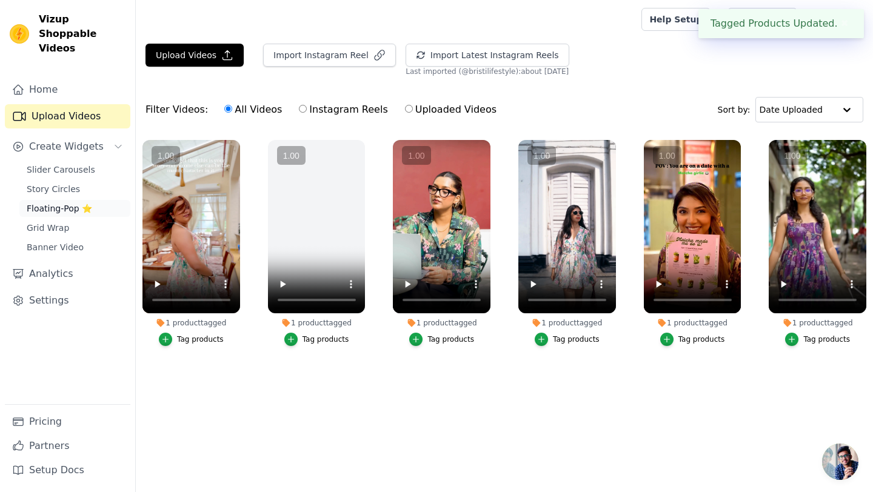
click at [50, 202] on span "Floating-Pop ⭐" at bounding box center [59, 208] width 65 height 12
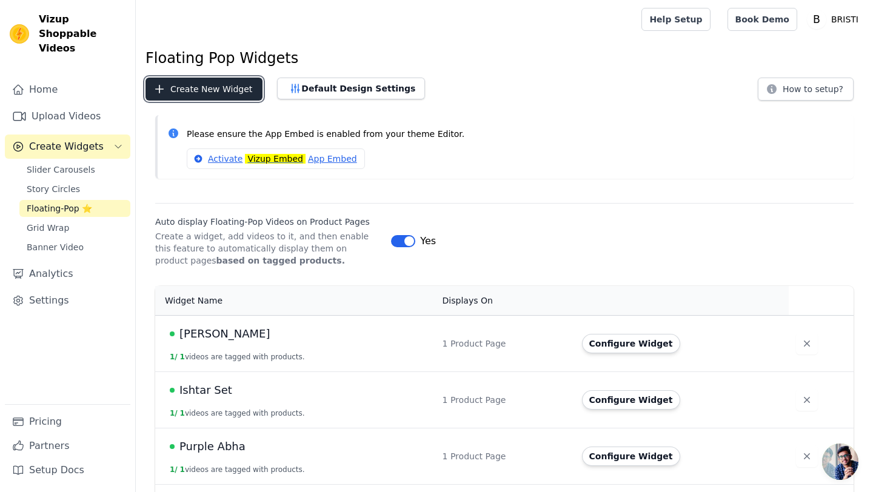
click at [161, 88] on icon "button" at bounding box center [159, 89] width 12 height 12
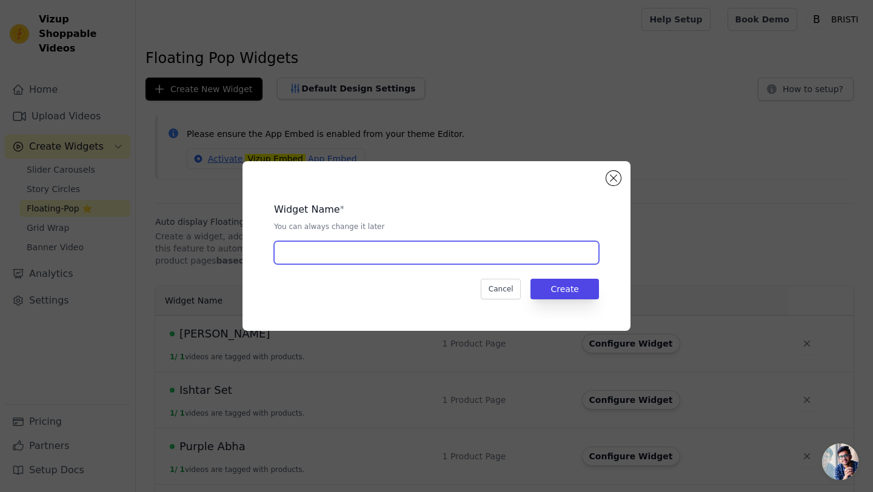
click at [339, 250] on input "text" at bounding box center [436, 252] width 325 height 23
type input "[PERSON_NAME]"
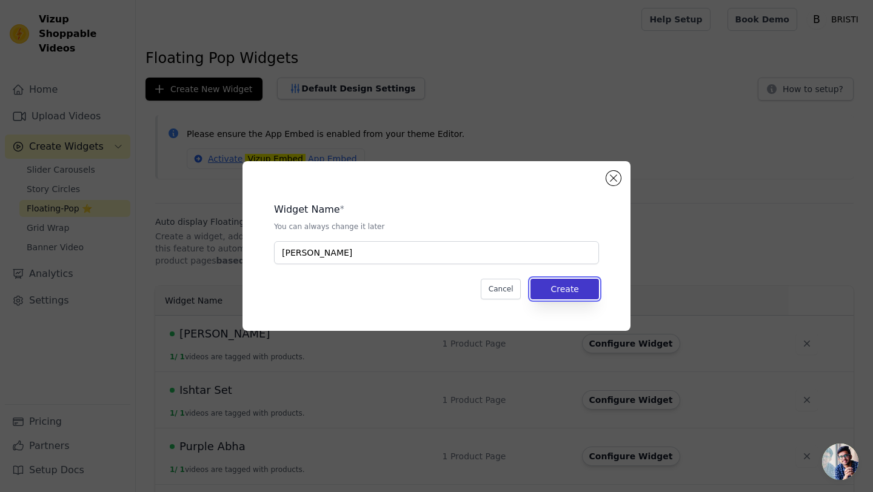
click at [550, 291] on button "Create" at bounding box center [564, 289] width 68 height 21
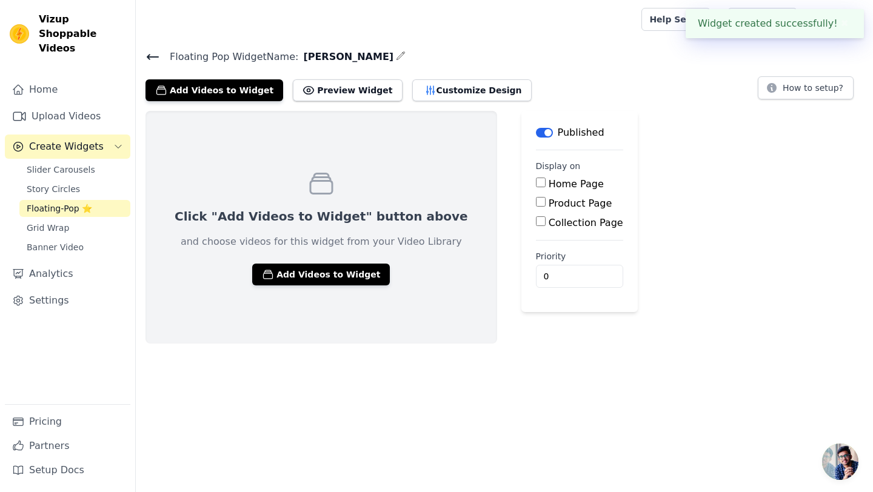
click at [536, 202] on input "Product Page" at bounding box center [541, 202] width 10 height 10
checkbox input "true"
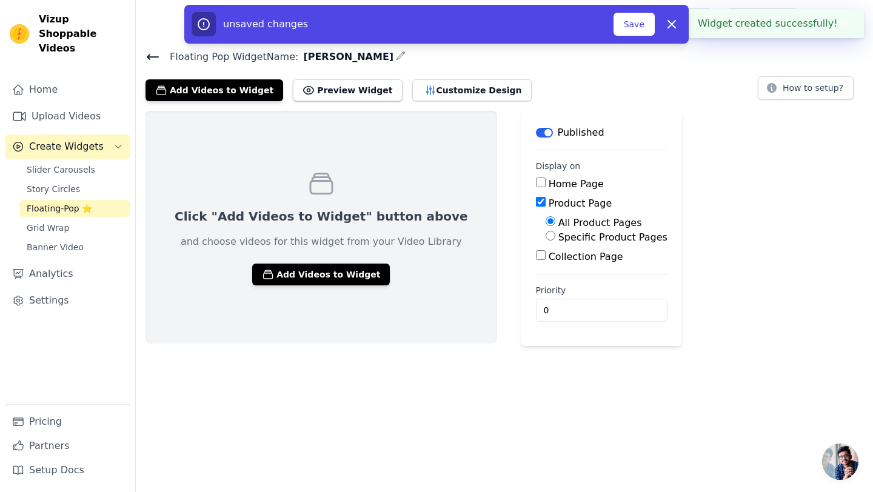
click at [558, 238] on label "Specific Product Pages" at bounding box center [612, 238] width 109 height 12
click at [546, 238] on input "Specific Product Pages" at bounding box center [551, 236] width 10 height 10
radio input "true"
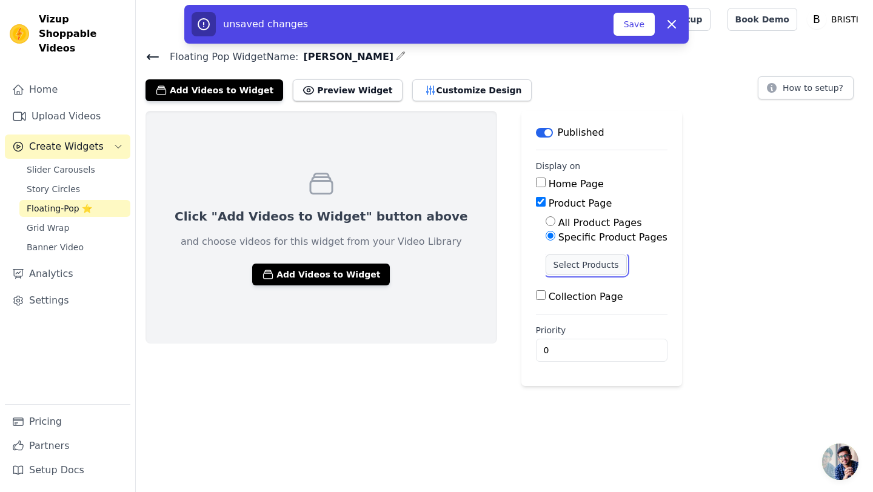
click at [546, 273] on button "Select Products" at bounding box center [586, 265] width 81 height 21
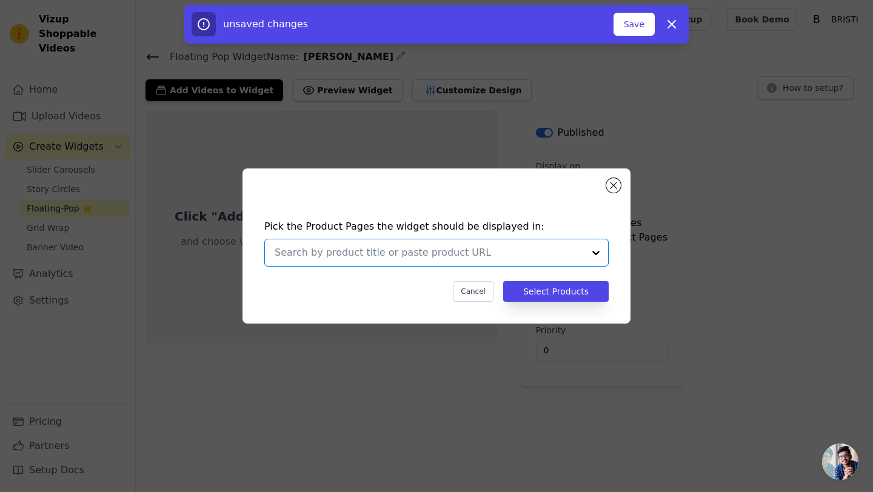
click at [452, 253] on input "text" at bounding box center [429, 252] width 309 height 15
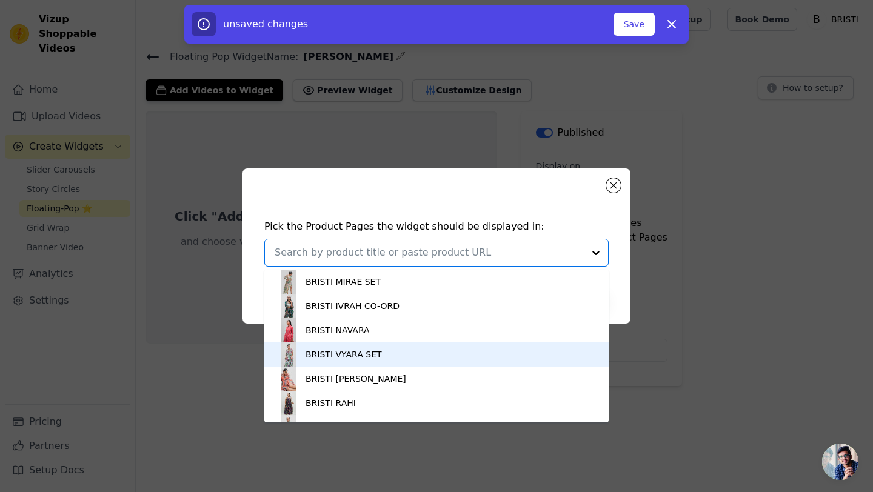
scroll to position [457, 0]
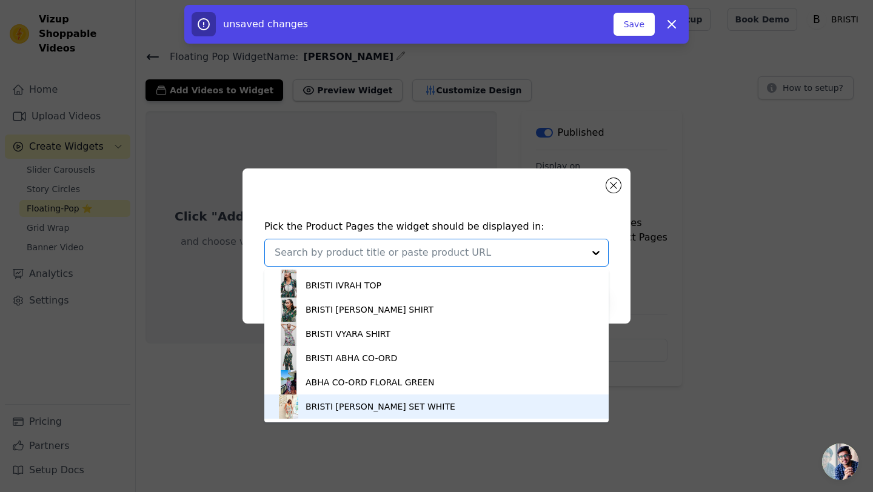
click at [385, 407] on div "BRISTI [PERSON_NAME] SET WHITE" at bounding box center [380, 407] width 150 height 12
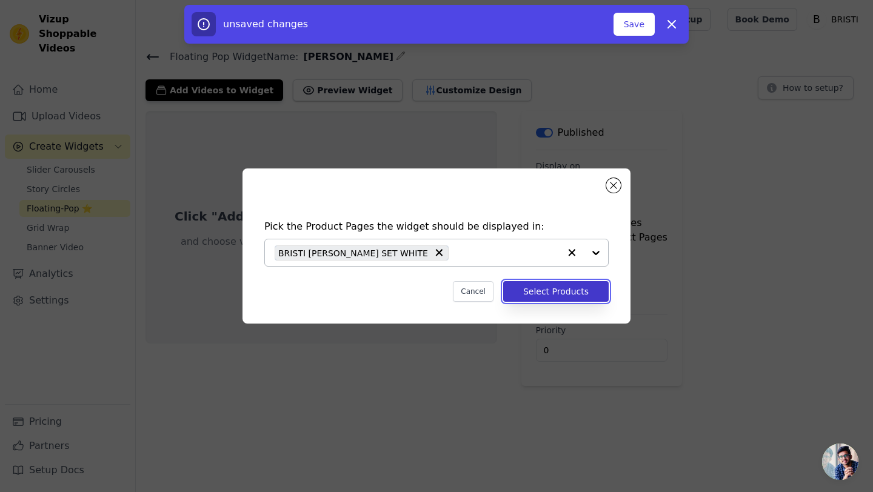
click at [538, 291] on button "Select Products" at bounding box center [555, 291] width 105 height 21
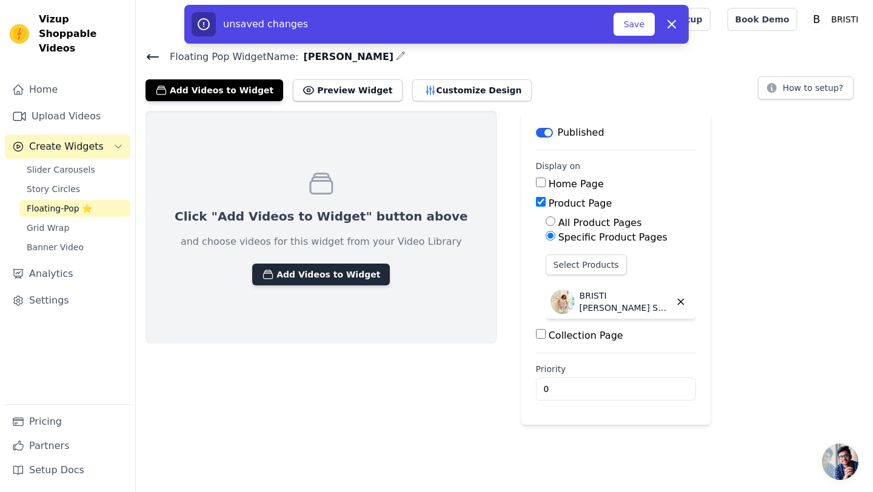
click at [335, 279] on button "Add Videos to Widget" at bounding box center [321, 275] width 138 height 22
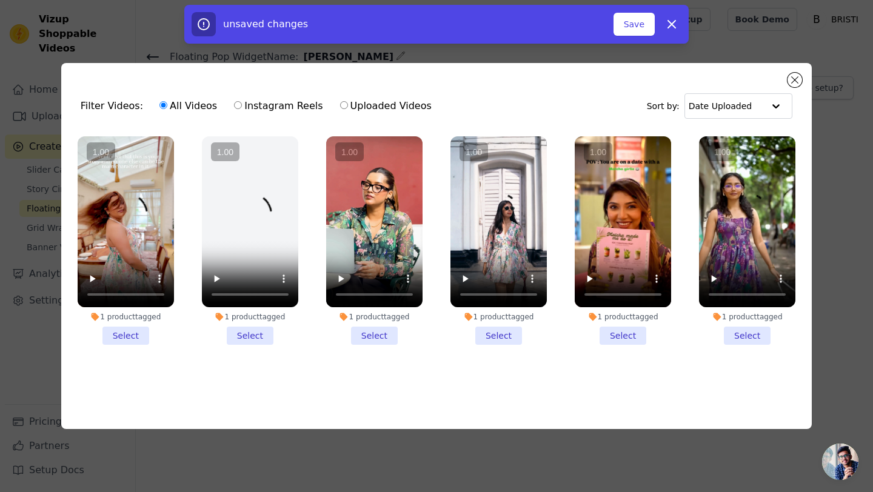
click at [121, 339] on li "1 product tagged Select" at bounding box center [126, 240] width 96 height 209
click at [0, 0] on input "1 product tagged Select" at bounding box center [0, 0] width 0 height 0
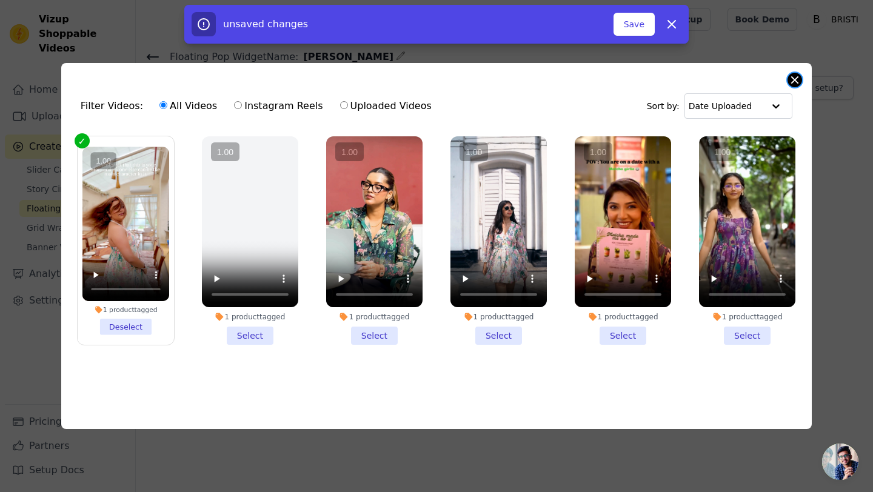
click at [792, 73] on button "Close modal" at bounding box center [794, 80] width 15 height 15
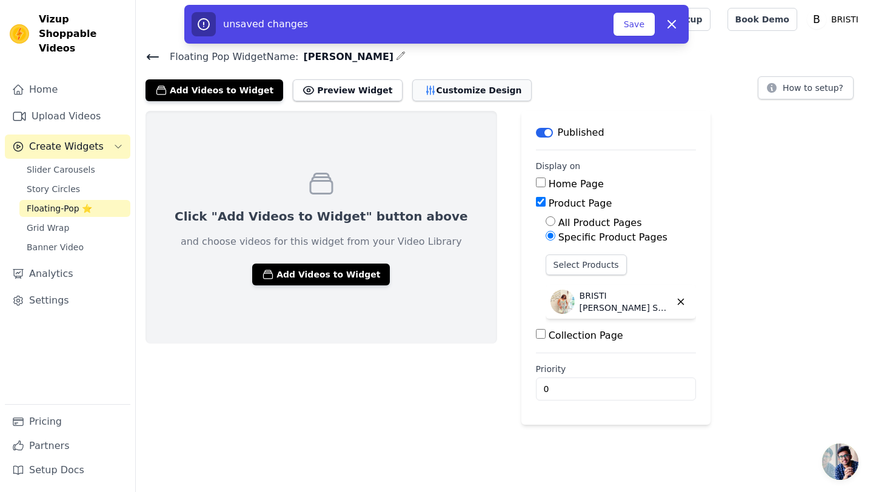
click at [444, 92] on button "Customize Design" at bounding box center [471, 90] width 119 height 22
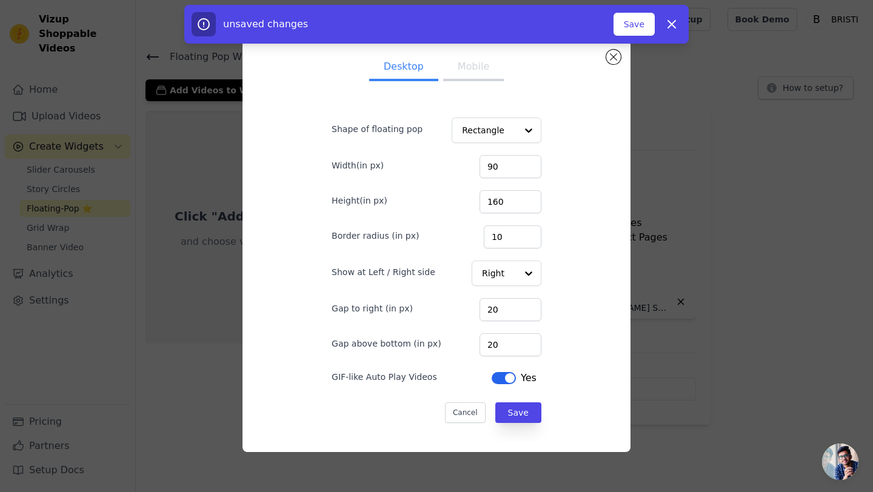
click at [482, 66] on button "Mobile" at bounding box center [473, 68] width 61 height 27
click at [509, 176] on input "90" at bounding box center [510, 166] width 62 height 23
drag, startPoint x: 509, startPoint y: 175, endPoint x: 495, endPoint y: 168, distance: 16.0
click at [495, 168] on input "90" at bounding box center [510, 166] width 62 height 23
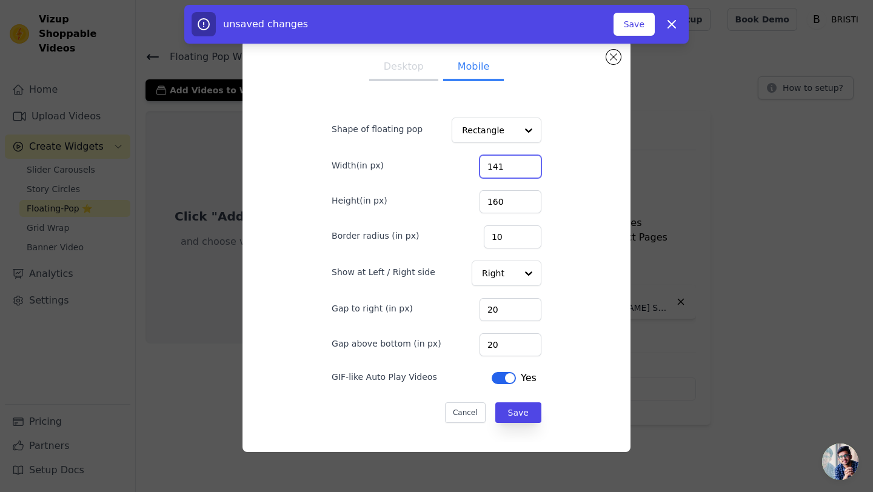
type input "141"
drag, startPoint x: 515, startPoint y: 196, endPoint x: 455, endPoint y: 199, distance: 59.5
click at [455, 199] on div "Height(in px) 160" at bounding box center [437, 200] width 210 height 25
click at [501, 201] on input "160" at bounding box center [510, 201] width 62 height 23
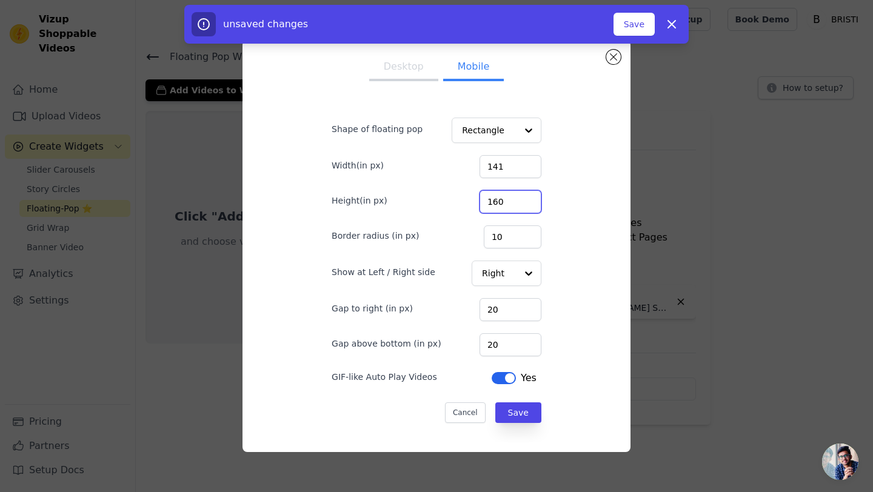
click at [501, 201] on input "160" at bounding box center [510, 201] width 62 height 23
type input "250"
click at [499, 344] on input "20" at bounding box center [510, 344] width 62 height 23
type input "60"
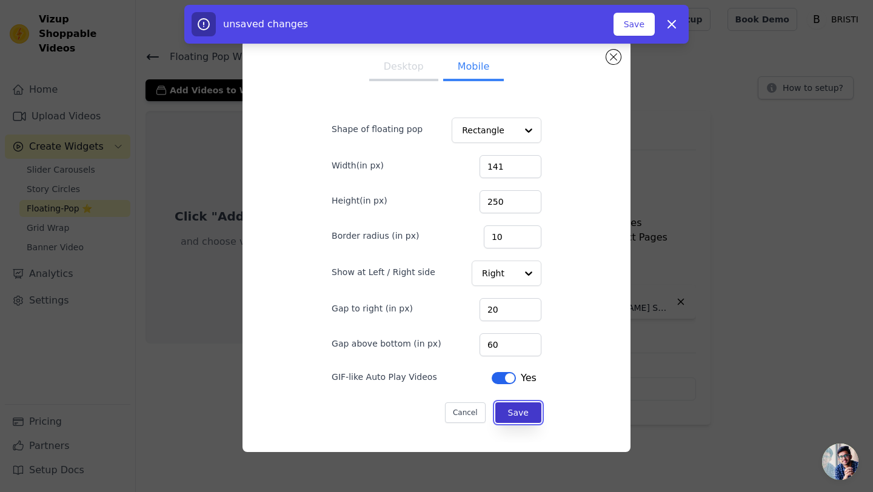
click at [524, 418] on button "Save" at bounding box center [518, 412] width 46 height 21
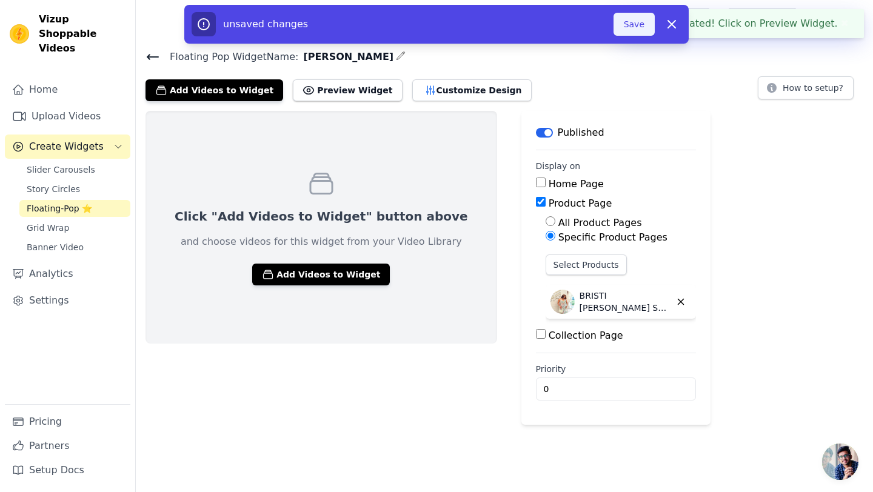
click at [636, 28] on button "Save" at bounding box center [633, 24] width 41 height 23
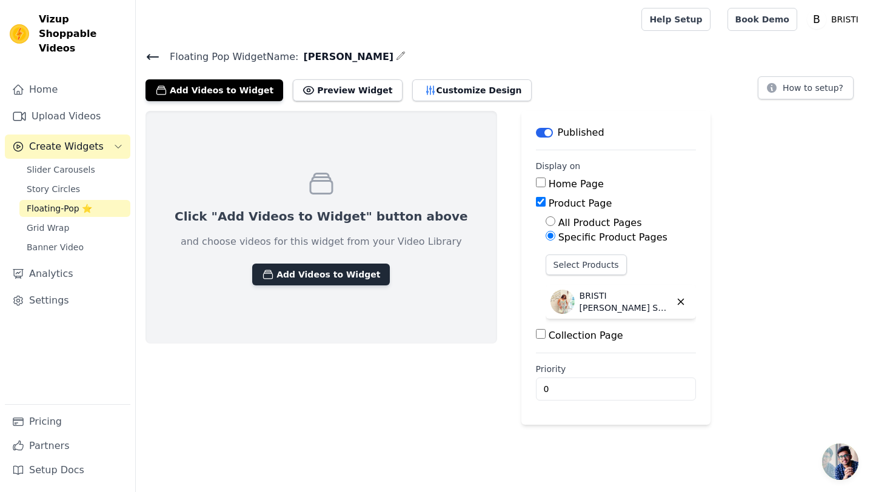
click at [300, 275] on button "Add Videos to Widget" at bounding box center [321, 275] width 138 height 22
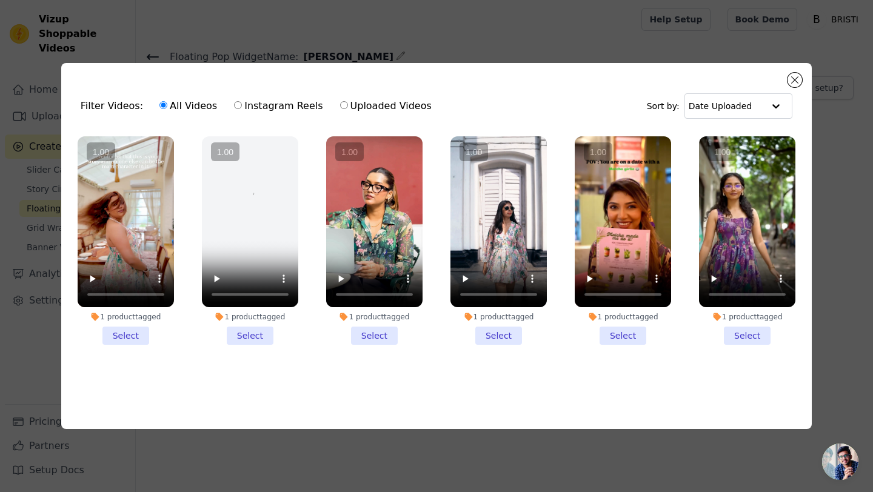
click at [132, 339] on li "1 product tagged Select" at bounding box center [126, 240] width 96 height 209
click at [0, 0] on input "1 product tagged Select" at bounding box center [0, 0] width 0 height 0
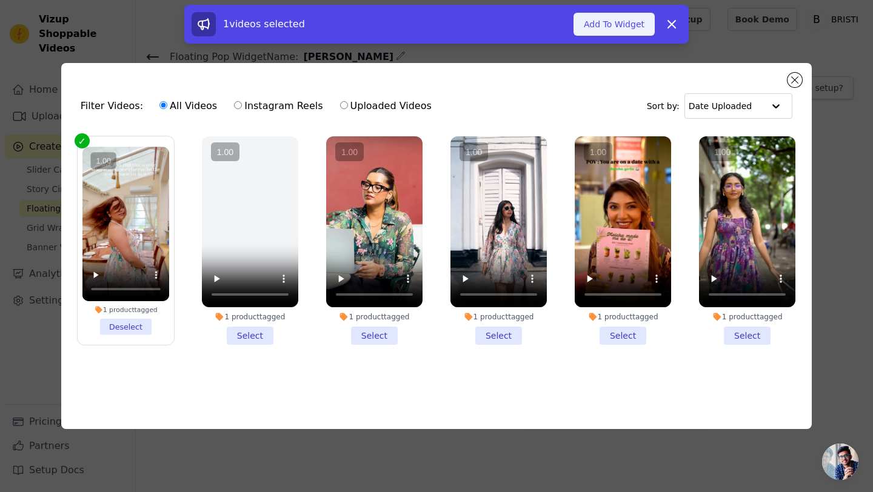
click at [596, 17] on button "Add To Widget" at bounding box center [613, 24] width 81 height 23
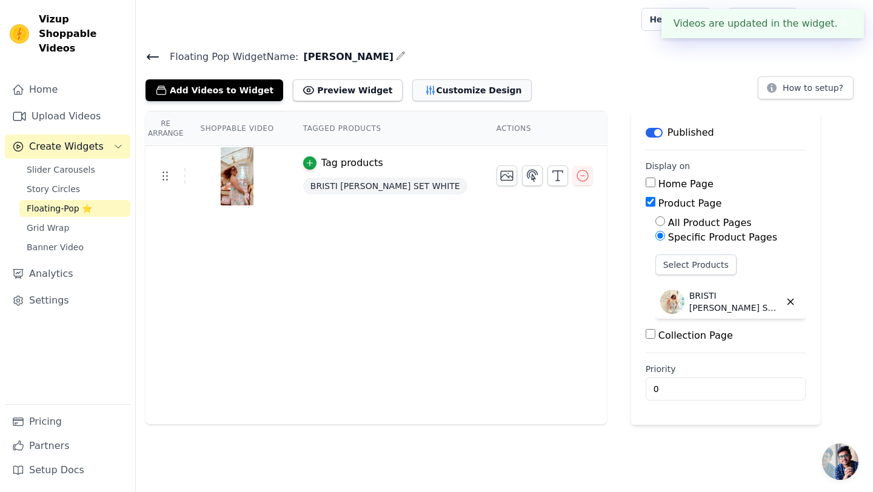
click at [453, 90] on button "Customize Design" at bounding box center [471, 90] width 119 height 22
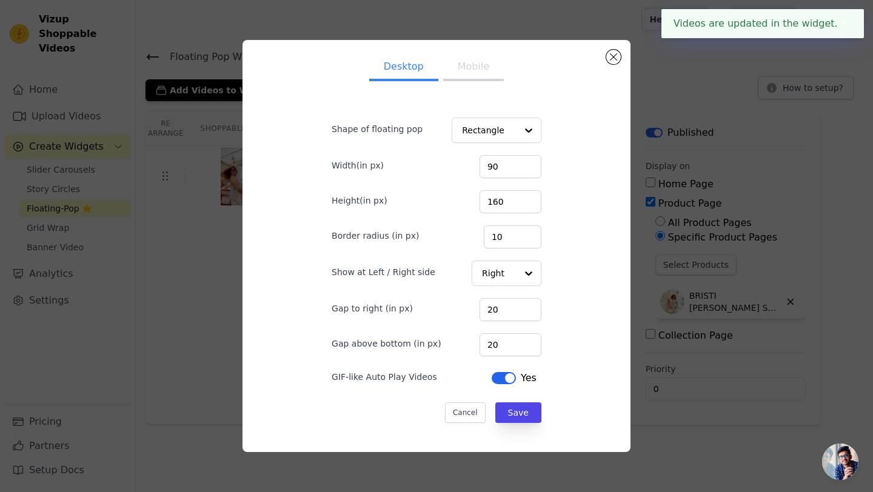
click at [478, 68] on button "Mobile" at bounding box center [473, 68] width 61 height 27
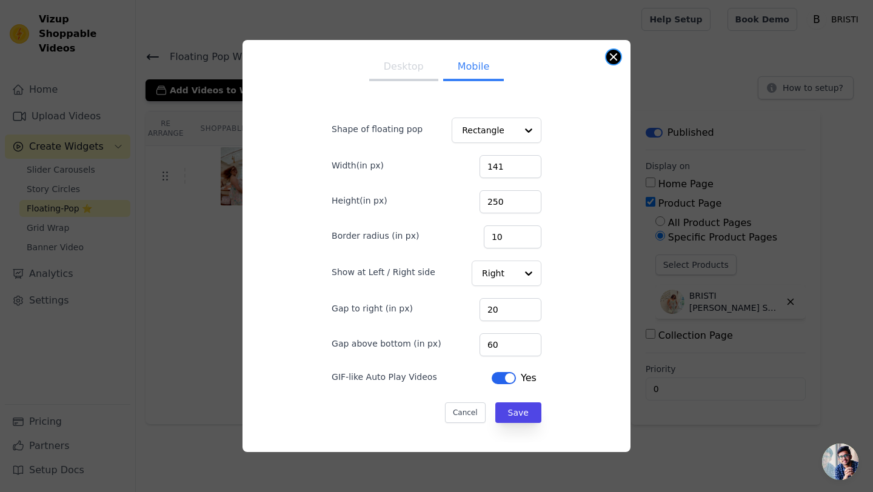
click at [617, 58] on button "Close modal" at bounding box center [613, 57] width 15 height 15
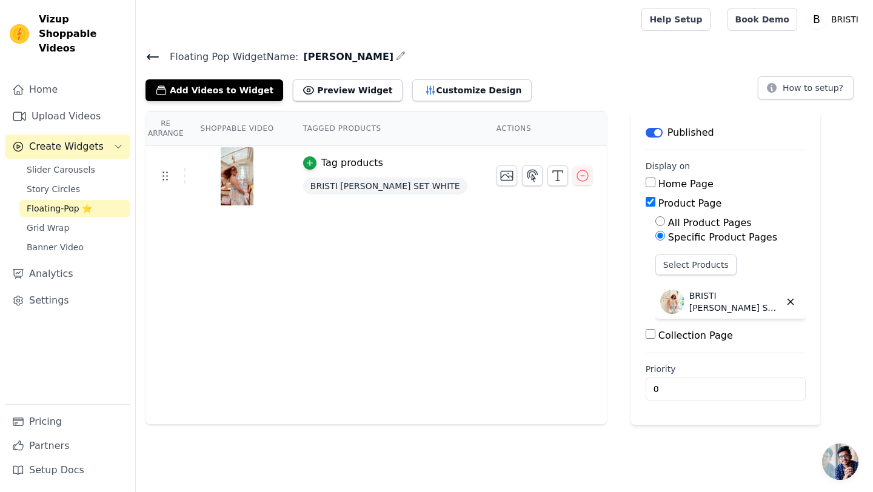
click at [148, 52] on icon at bounding box center [152, 57] width 15 height 15
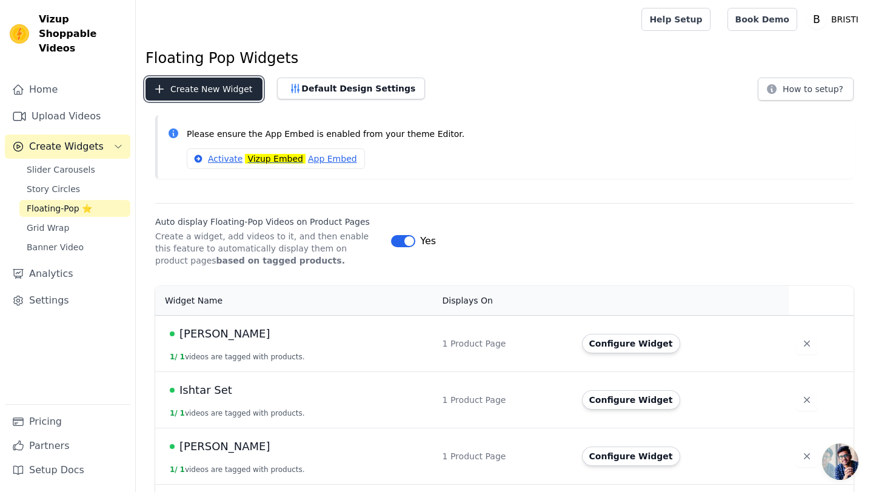
click at [229, 88] on button "Create New Widget" at bounding box center [203, 89] width 117 height 23
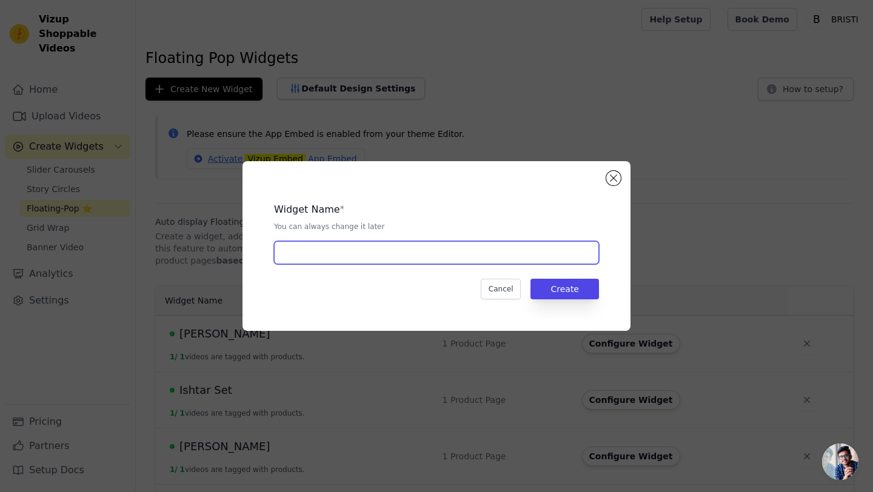
click at [385, 252] on input "text" at bounding box center [436, 252] width 325 height 23
type input "Mirae"
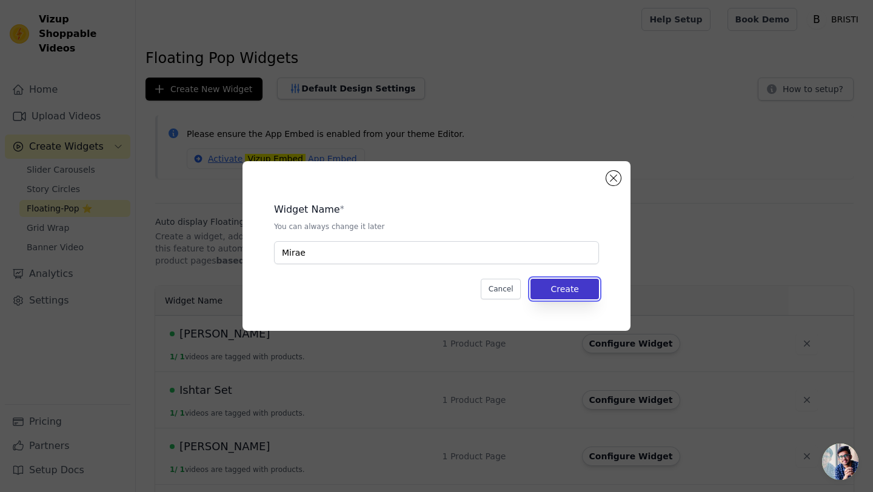
click at [588, 294] on button "Create" at bounding box center [564, 289] width 68 height 21
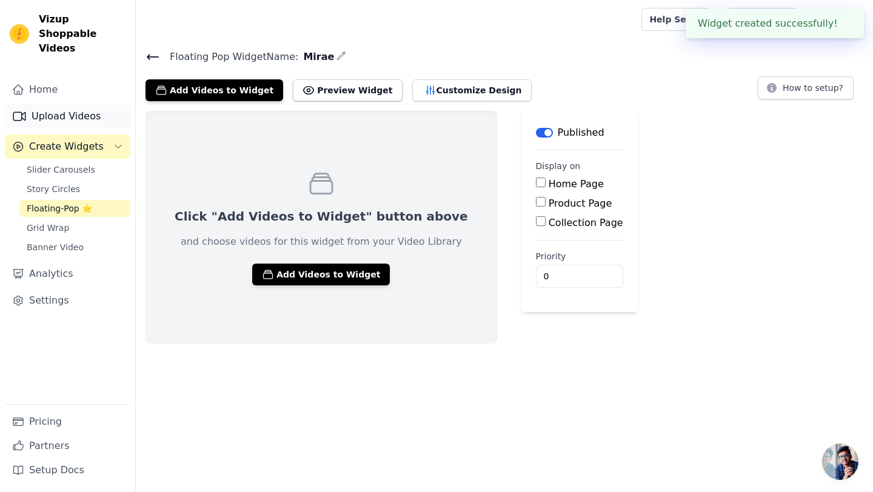
click at [54, 104] on link "Upload Videos" at bounding box center [67, 116] width 125 height 24
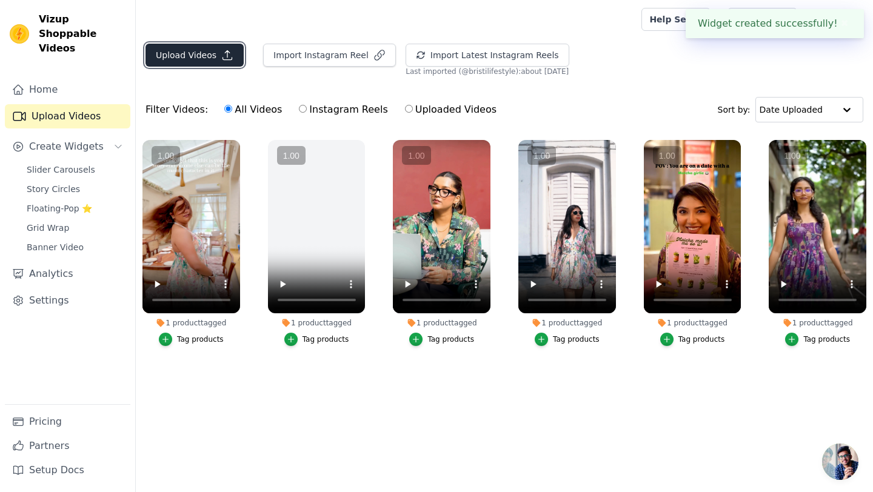
click at [179, 60] on button "Upload Videos" at bounding box center [194, 55] width 98 height 23
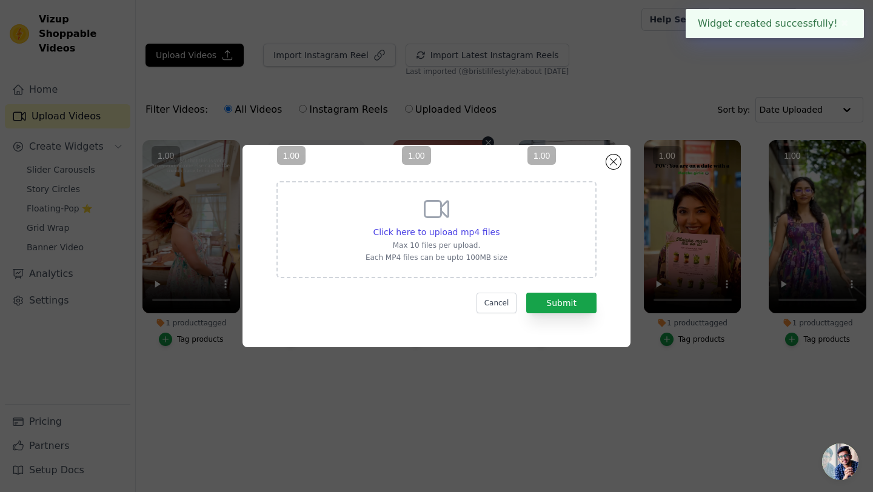
click at [457, 231] on vsc-controller at bounding box center [442, 226] width 98 height 173
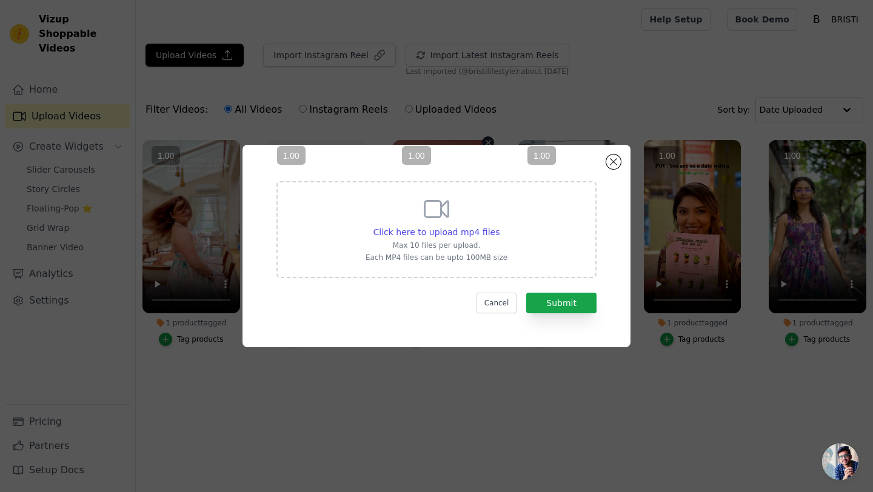
click at [484, 230] on vsc-controller at bounding box center [442, 226] width 98 height 173
click at [500, 232] on div "Click here to upload mp4 files" at bounding box center [436, 232] width 142 height 12
click at [499, 226] on input "Click here to upload mp4 files Max 10 files per upload. Each MP4 files can be u…" at bounding box center [499, 225] width 1 height 1
click at [424, 225] on vsc-controller at bounding box center [442, 226] width 98 height 173
click at [442, 232] on vsc-controller at bounding box center [442, 226] width 98 height 173
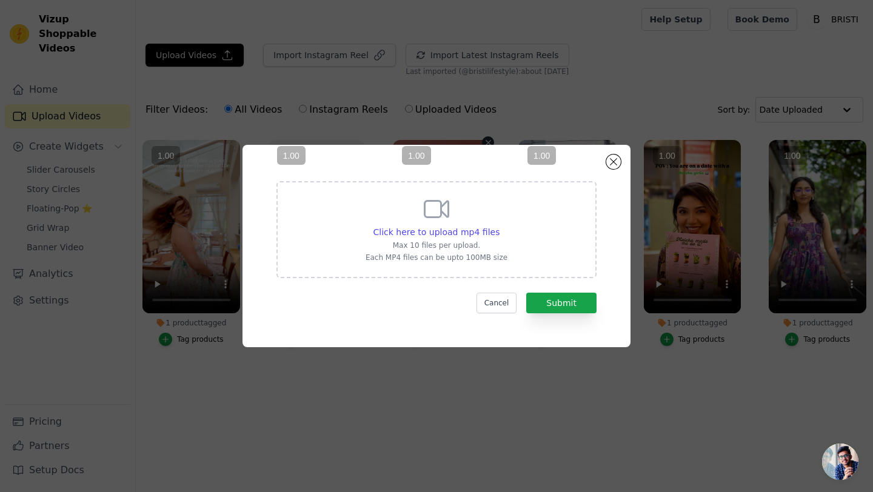
click at [485, 235] on vsc-controller at bounding box center [442, 226] width 98 height 173
click at [492, 230] on span "Click here to upload mp4 files" at bounding box center [436, 232] width 127 height 10
click at [499, 226] on input "Click here to upload mp4 files Max 10 files per upload. Each MP4 files can be u…" at bounding box center [499, 225] width 1 height 1
click at [479, 225] on vsc-controller at bounding box center [442, 226] width 98 height 173
click at [479, 234] on vsc-controller at bounding box center [442, 226] width 98 height 173
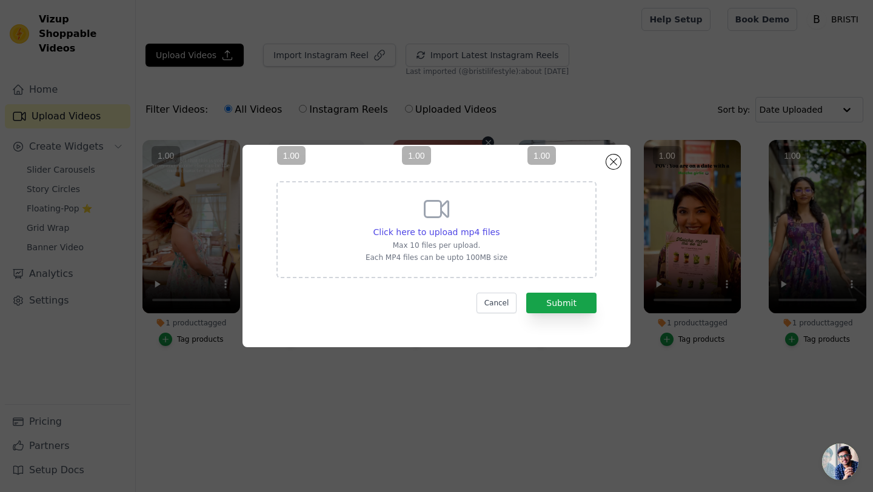
click at [487, 232] on vsc-controller at bounding box center [442, 226] width 98 height 173
click at [489, 229] on vsc-controller at bounding box center [442, 226] width 98 height 173
click at [495, 232] on span "Click here to upload mp4 files" at bounding box center [436, 232] width 127 height 10
click at [499, 226] on input "Click here to upload mp4 files Max 10 files per upload. Each MP4 files can be u…" at bounding box center [499, 225] width 1 height 1
click at [462, 231] on vsc-controller at bounding box center [442, 226] width 98 height 173
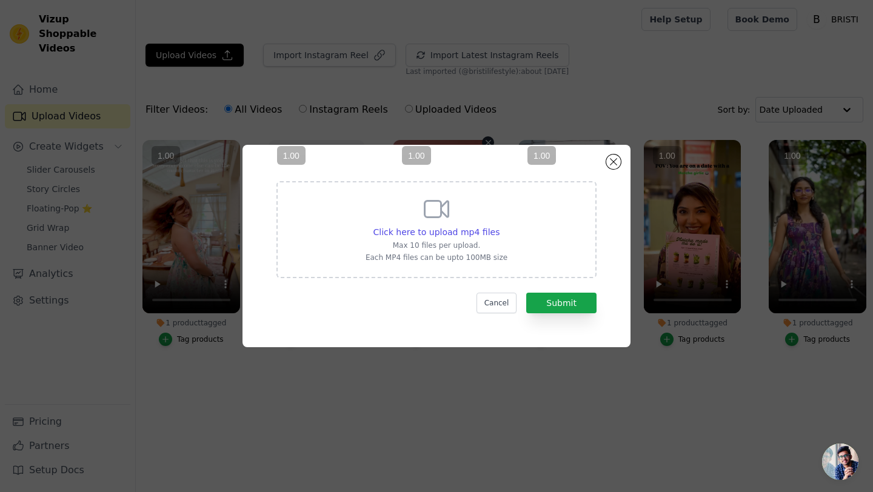
click at [481, 229] on vsc-controller at bounding box center [442, 226] width 98 height 173
click at [490, 229] on span "Click here to upload mp4 files" at bounding box center [436, 232] width 127 height 10
click at [499, 226] on input "Click here to upload mp4 files Max 10 files per upload. Each MP4 files can be u…" at bounding box center [499, 225] width 1 height 1
type input "C:\fakepath\megha mirae 720p.mp4"
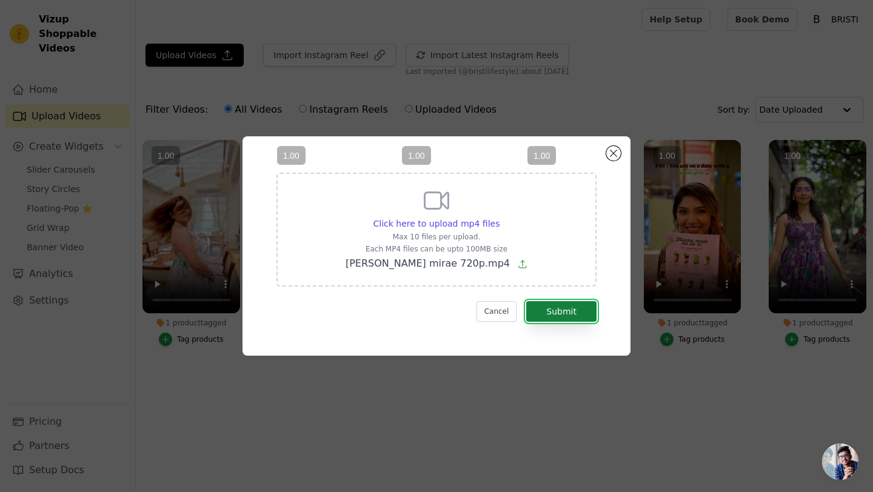
click at [583, 315] on button "Submit" at bounding box center [561, 311] width 70 height 21
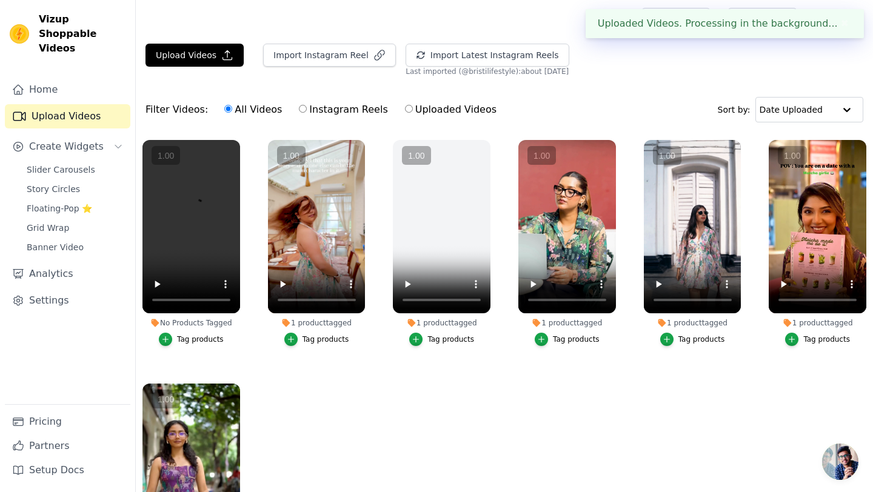
scroll to position [33, 0]
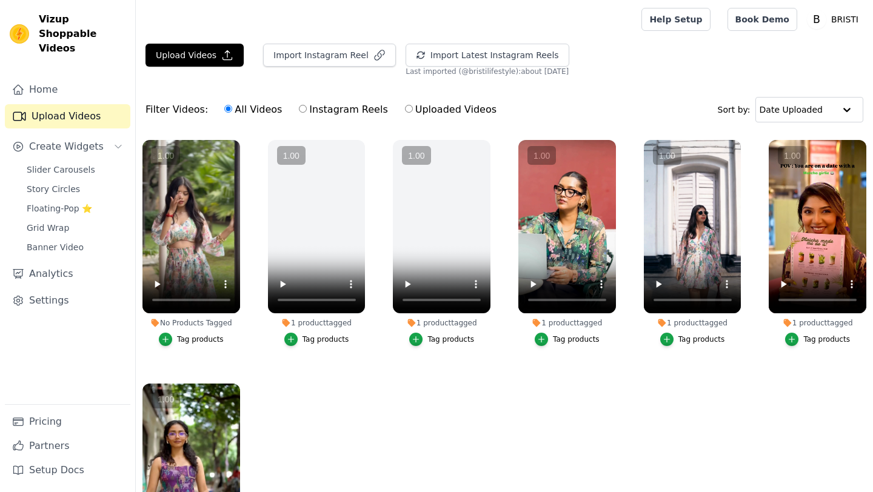
click at [198, 337] on div "Tag products" at bounding box center [200, 340] width 47 height 10
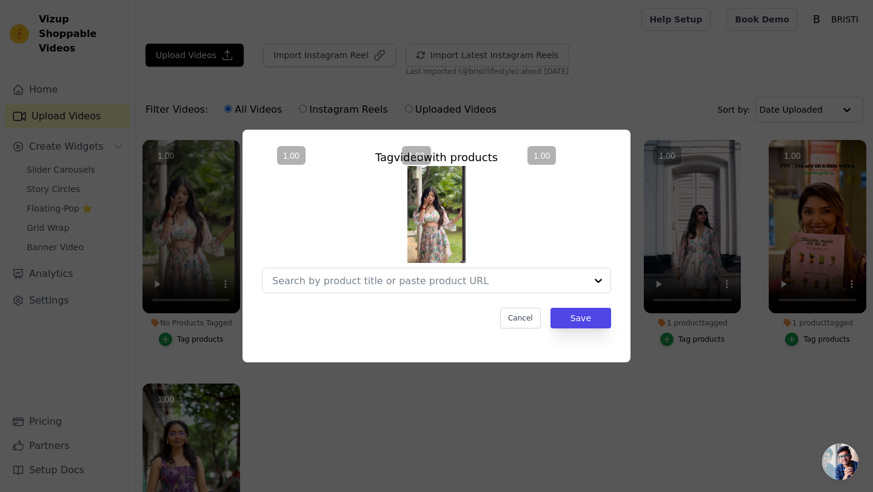
click at [472, 279] on vsc-controller at bounding box center [442, 226] width 98 height 173
click at [519, 275] on vsc-controller at bounding box center [567, 226] width 98 height 173
click at [517, 284] on input "No Products Tagged Tag video with products Cancel Save Tag products" at bounding box center [429, 281] width 314 height 12
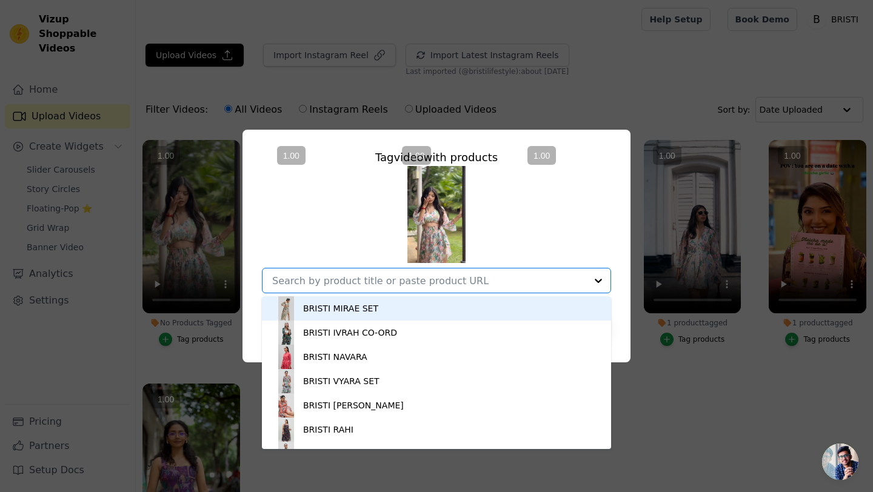
click at [414, 301] on vsc-controller at bounding box center [442, 226] width 98 height 173
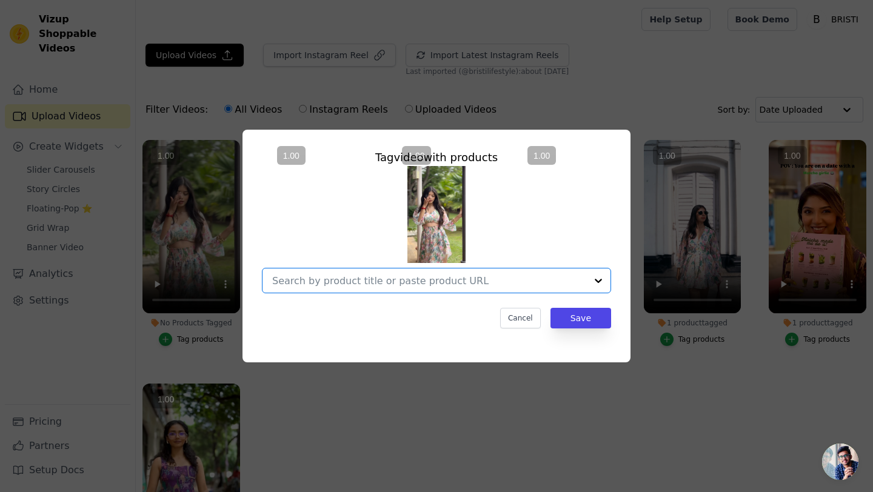
click at [506, 286] on input "No Products Tagged Tag video with products Option undefined, selected. Select i…" at bounding box center [429, 281] width 314 height 12
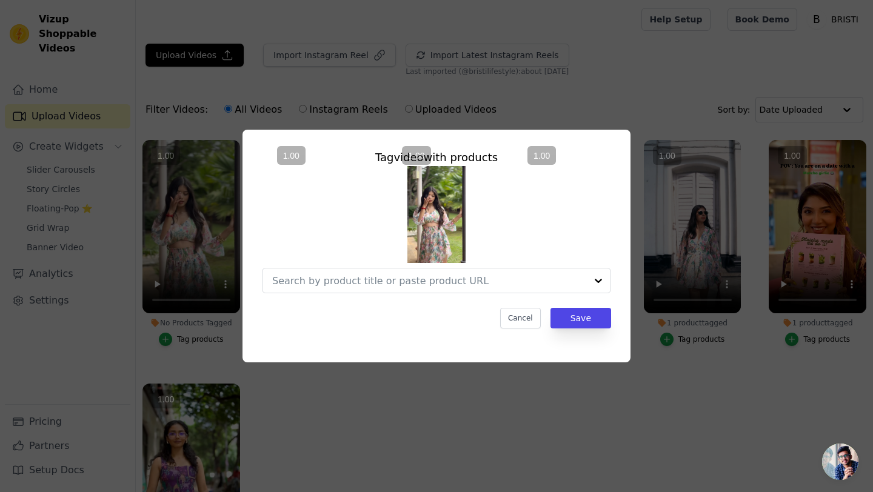
click at [461, 308] on vsc-controller at bounding box center [442, 226] width 98 height 173
click at [390, 277] on input "No Products Tagged Tag video with products Cancel Save Tag products" at bounding box center [429, 281] width 314 height 12
click at [312, 308] on vsc-controller at bounding box center [317, 226] width 98 height 173
click at [338, 276] on vsc-controller at bounding box center [317, 226] width 98 height 173
click at [341, 284] on vsc-controller at bounding box center [317, 226] width 98 height 173
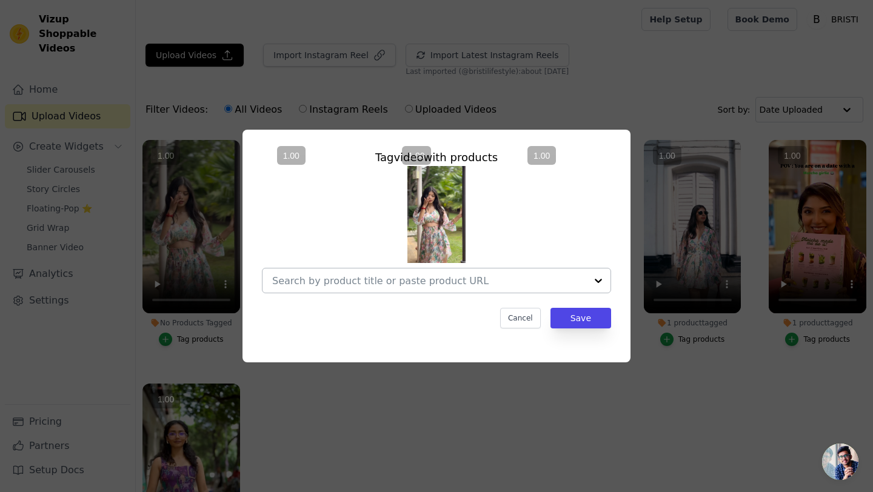
click at [392, 284] on input "No Products Tagged Tag video with products Cancel Save Tag products" at bounding box center [429, 281] width 314 height 12
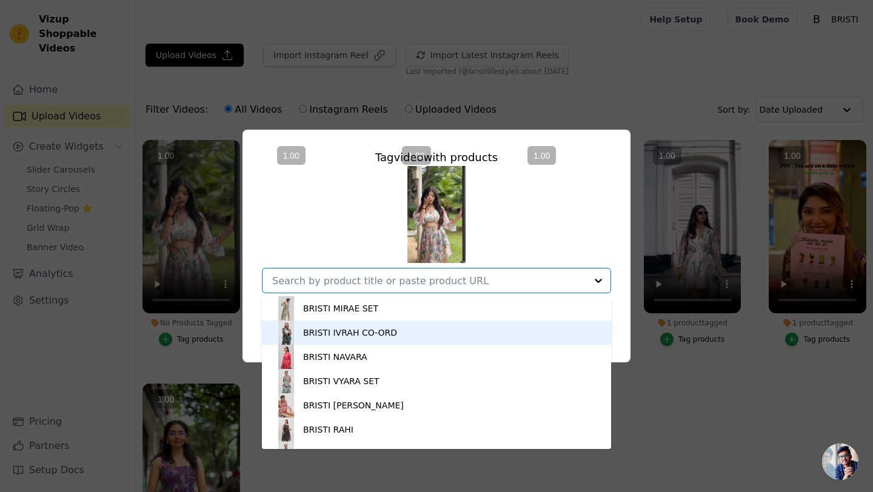
click at [372, 335] on div "BRISTI IVRAH CO-ORD" at bounding box center [350, 333] width 94 height 12
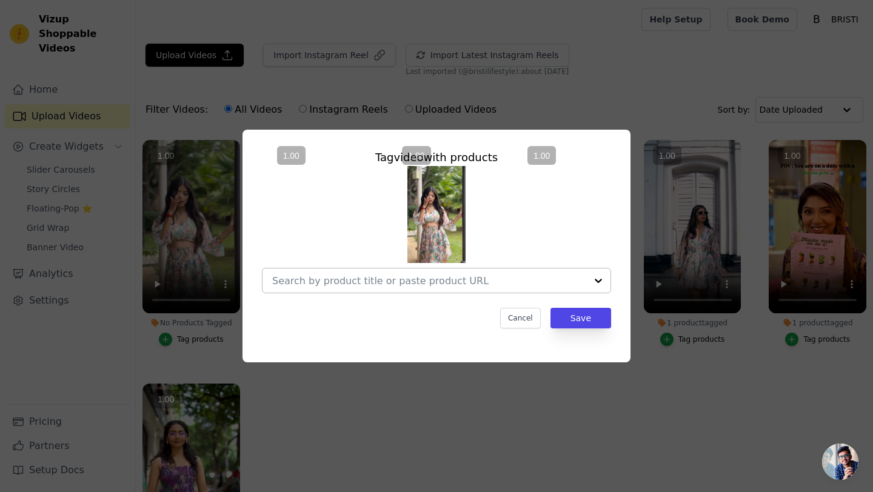
click at [391, 285] on input "No Products Tagged Tag video with products Cancel Save Tag products" at bounding box center [429, 281] width 314 height 12
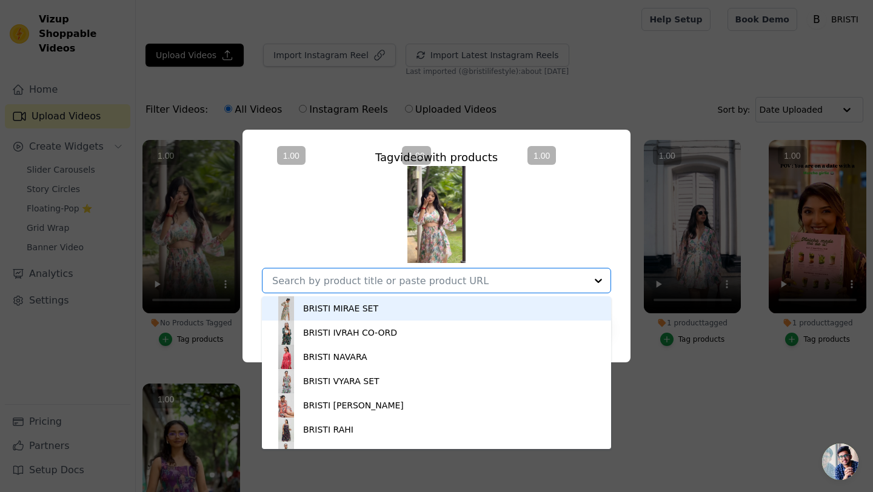
click at [370, 308] on div "BRISTI MIRAE SET" at bounding box center [340, 308] width 75 height 12
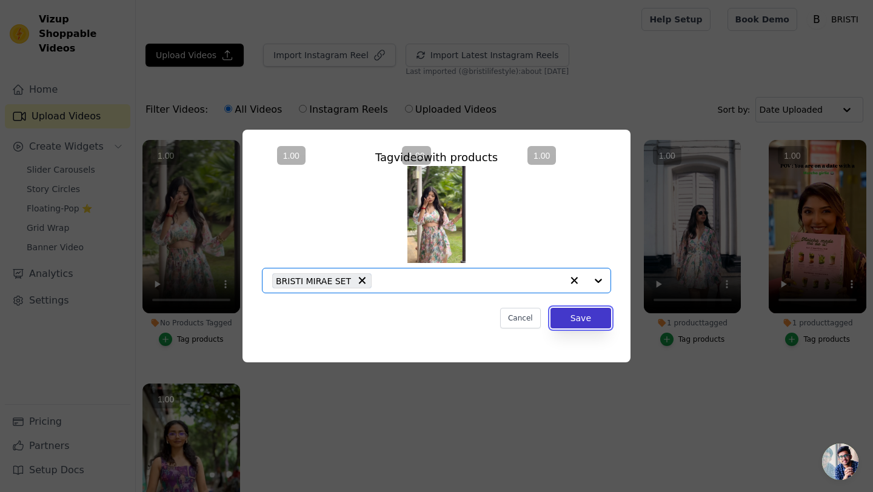
click at [567, 323] on button "Save" at bounding box center [580, 318] width 61 height 21
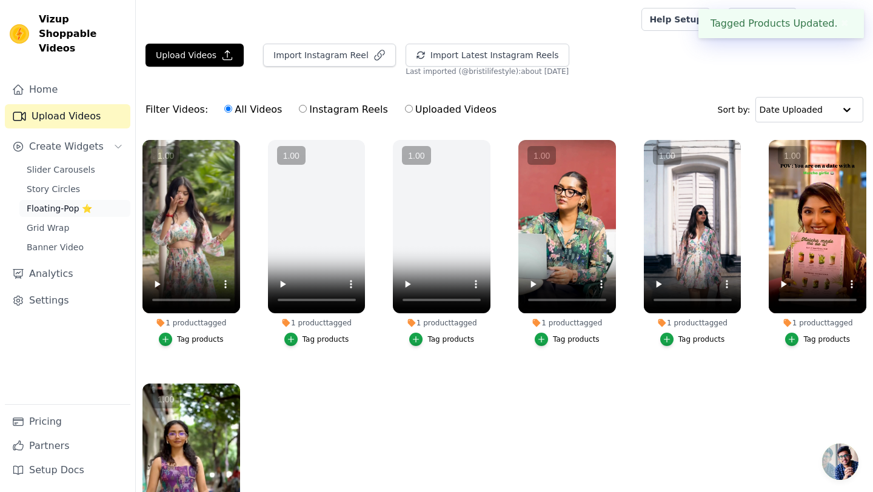
click at [53, 202] on span "Floating-Pop ⭐" at bounding box center [59, 208] width 65 height 12
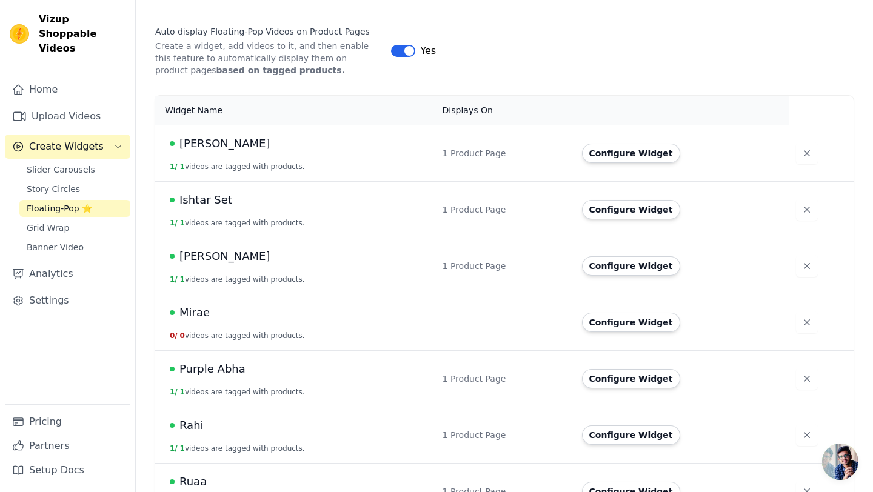
scroll to position [222, 0]
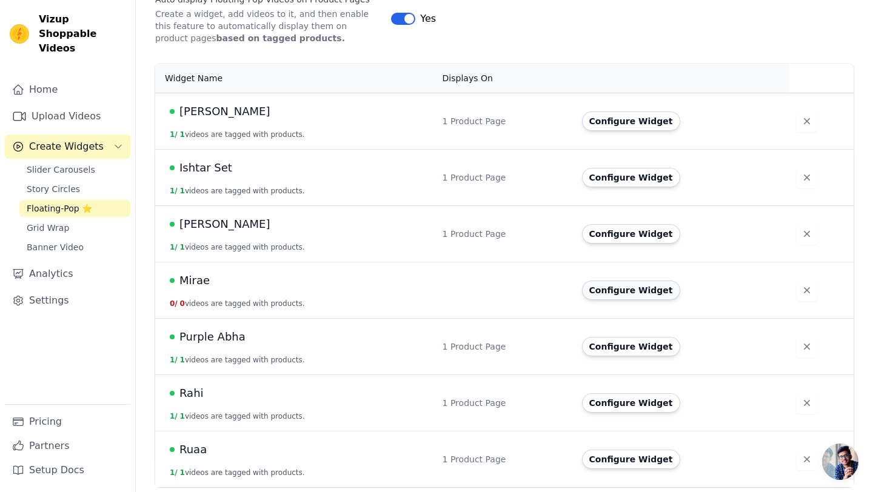
click at [639, 290] on button "Configure Widget" at bounding box center [631, 290] width 98 height 19
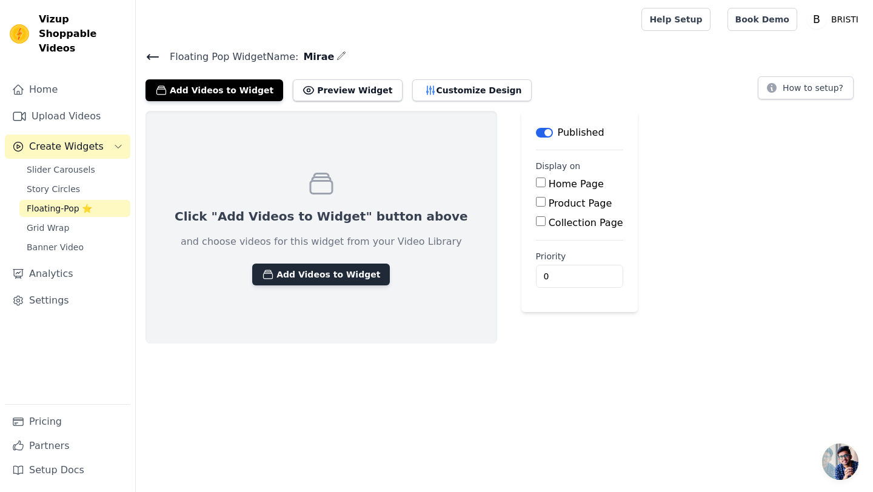
click at [301, 277] on button "Add Videos to Widget" at bounding box center [321, 275] width 138 height 22
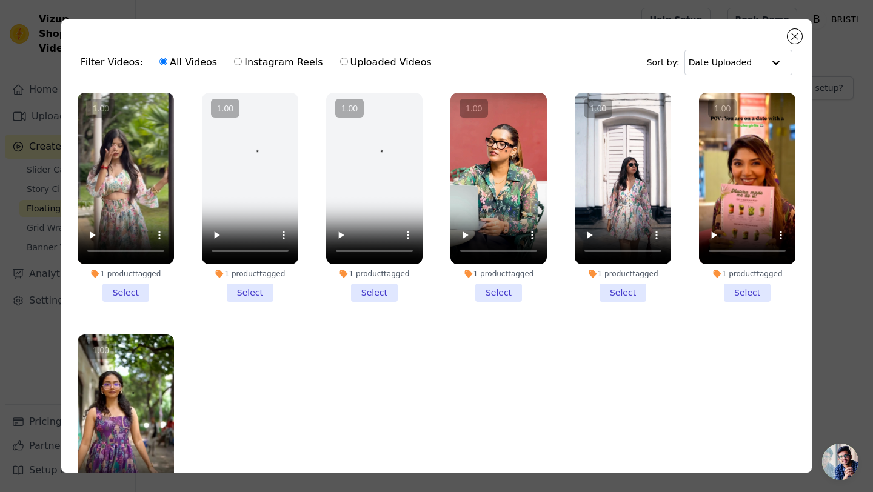
click at [132, 293] on li "1 product tagged Select" at bounding box center [126, 197] width 96 height 209
click at [0, 0] on input "1 product tagged Select" at bounding box center [0, 0] width 0 height 0
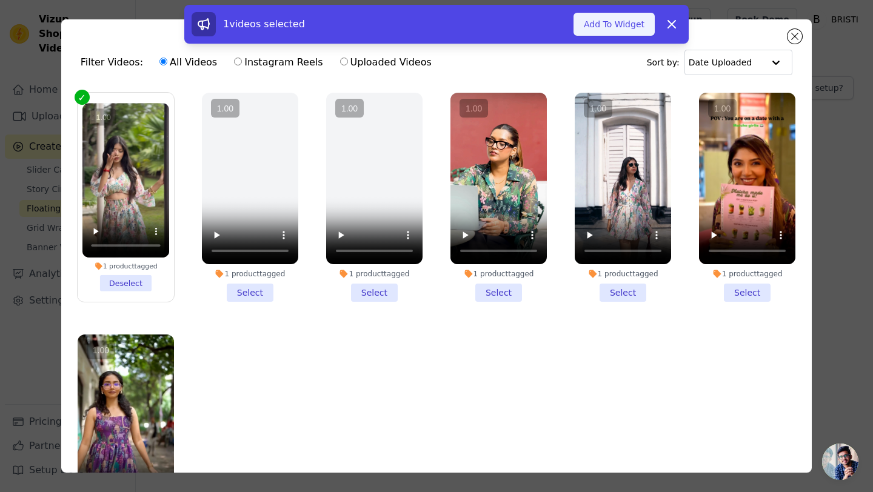
click at [604, 28] on button "Add To Widget" at bounding box center [613, 24] width 81 height 23
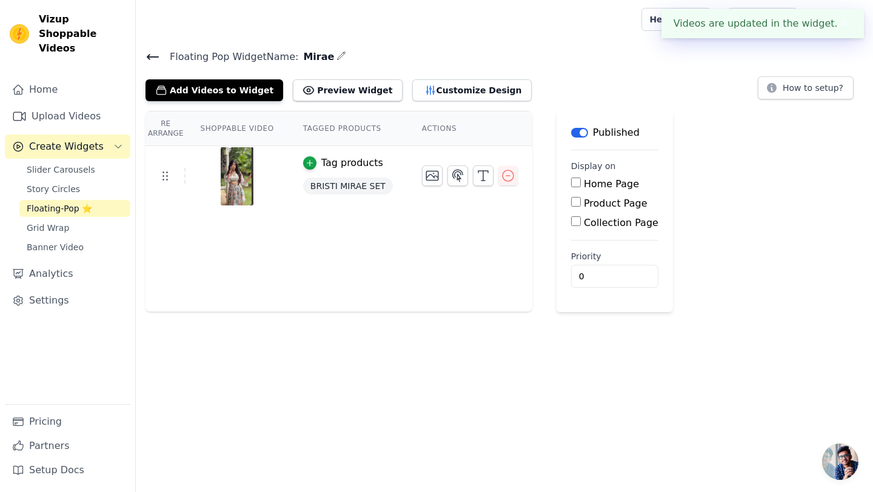
click at [573, 208] on div "Product Page" at bounding box center [614, 203] width 87 height 15
click at [573, 202] on input "Product Page" at bounding box center [576, 202] width 10 height 10
checkbox input "true"
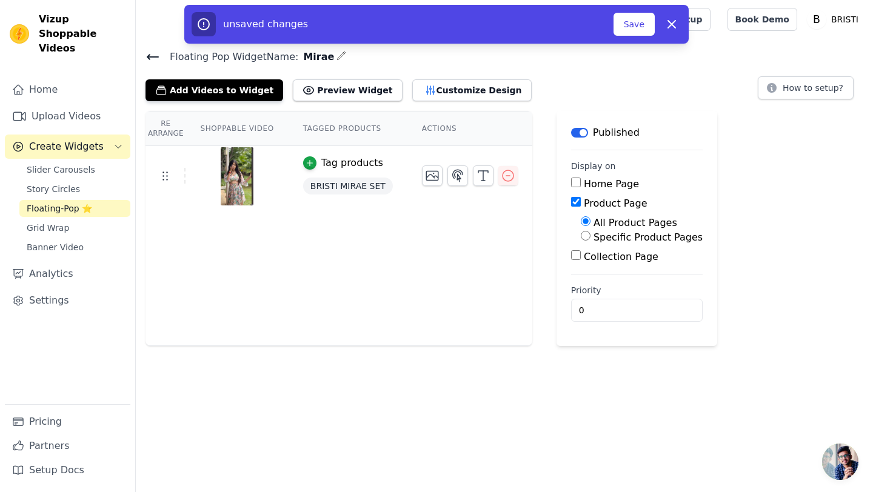
click at [607, 241] on label "Specific Product Pages" at bounding box center [647, 238] width 109 height 12
click at [590, 241] on input "Specific Product Pages" at bounding box center [586, 236] width 10 height 10
radio input "true"
click at [608, 262] on button "Select Products" at bounding box center [621, 265] width 81 height 21
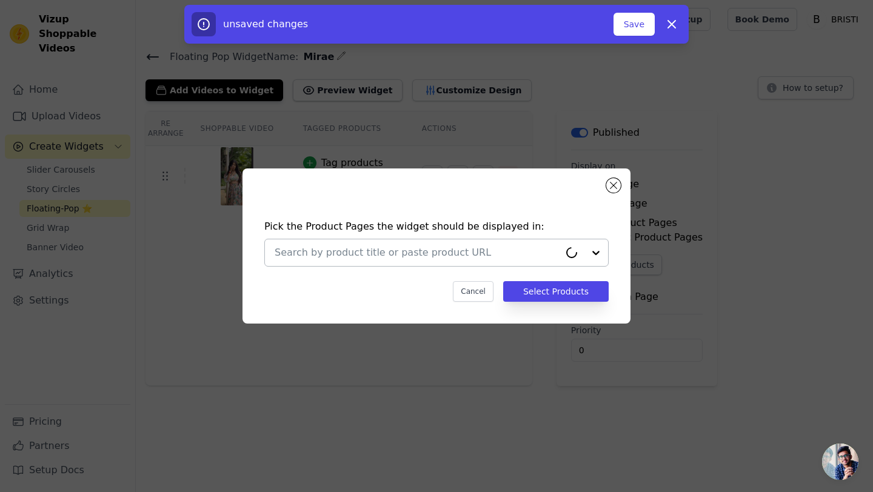
click at [432, 257] on input "text" at bounding box center [417, 252] width 285 height 15
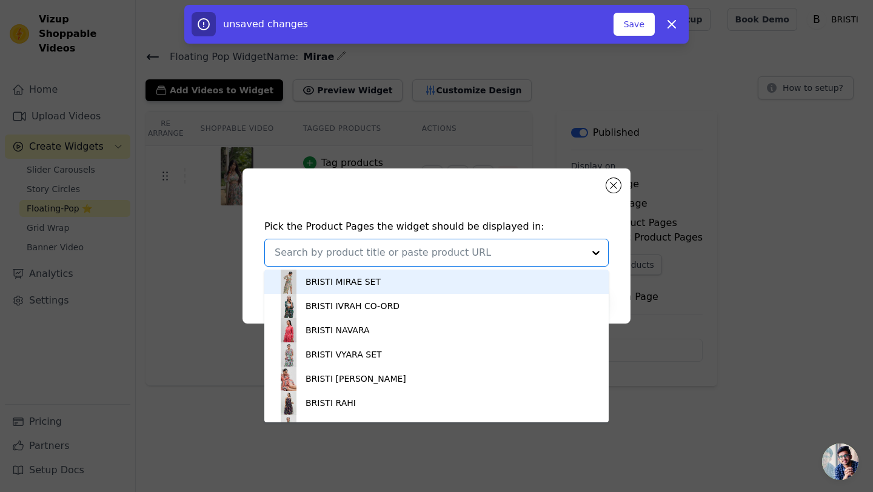
click at [387, 282] on div "BRISTI MIRAE SET" at bounding box center [436, 282] width 320 height 24
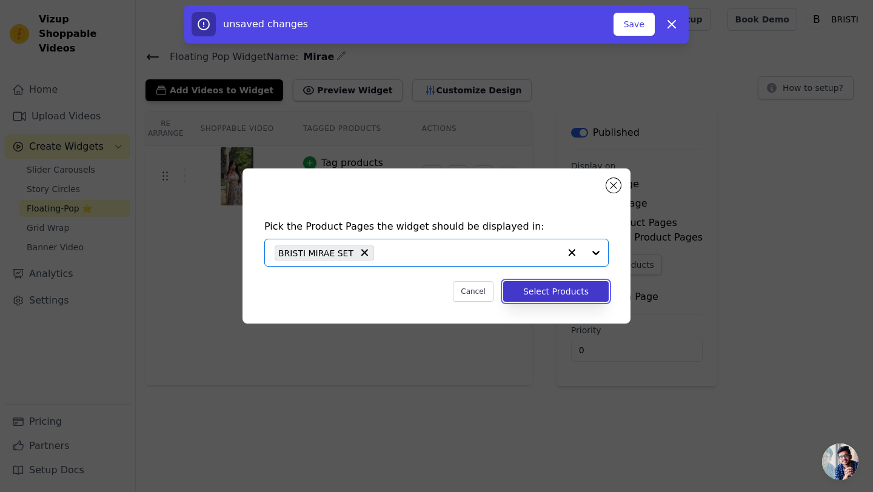
click at [528, 289] on button "Select Products" at bounding box center [555, 291] width 105 height 21
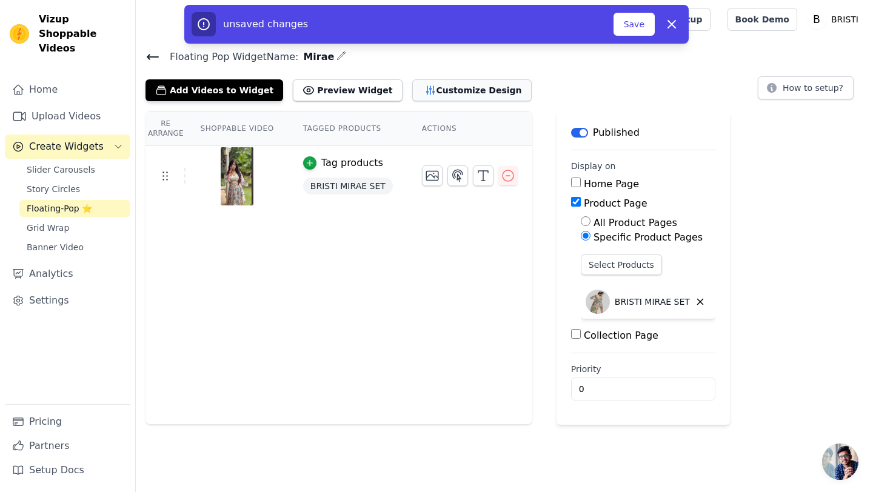
click at [451, 98] on button "Customize Design" at bounding box center [471, 90] width 119 height 22
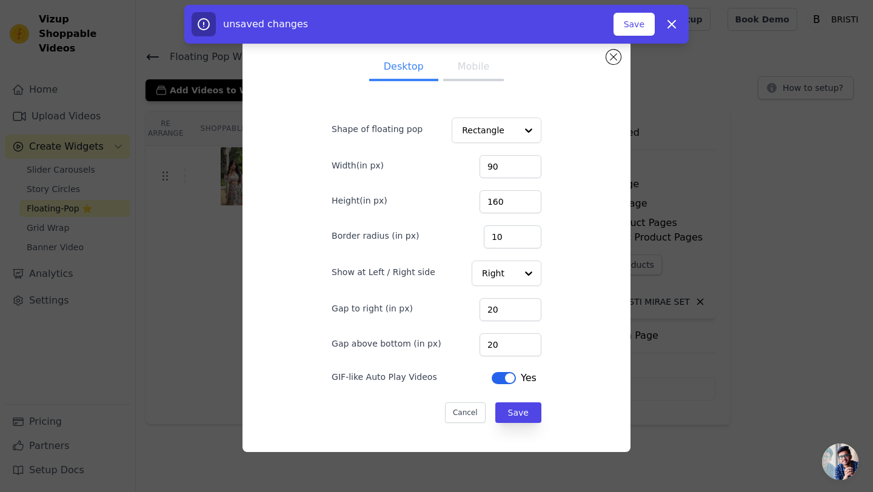
click at [466, 72] on button "Mobile" at bounding box center [473, 68] width 61 height 27
click at [509, 171] on input "90" at bounding box center [510, 166] width 62 height 23
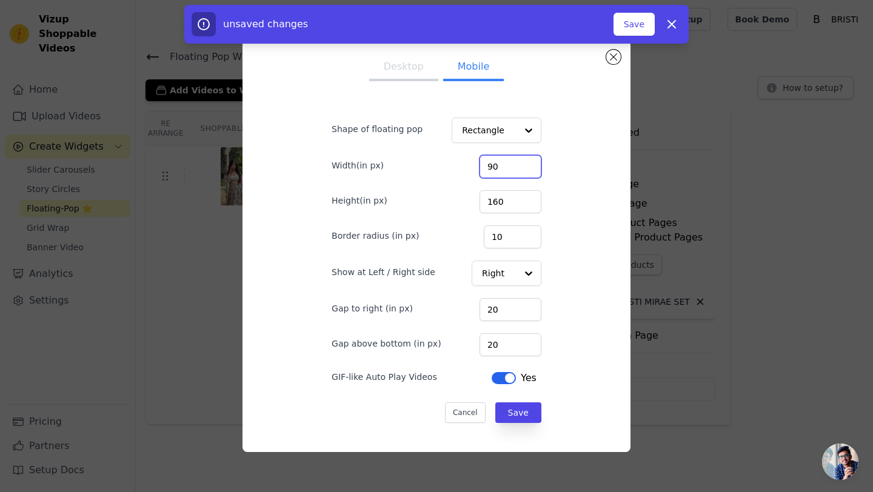
click at [502, 165] on input "90" at bounding box center [510, 166] width 62 height 23
type input "141"
click at [503, 198] on input "160" at bounding box center [510, 201] width 62 height 23
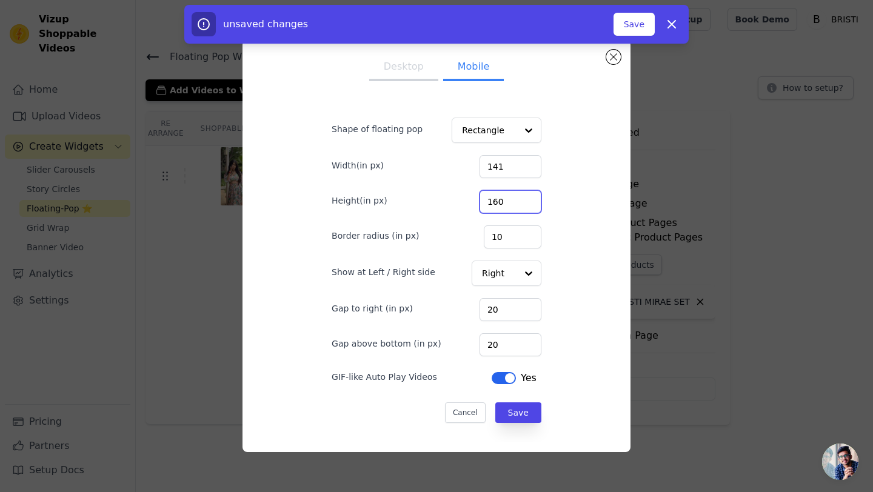
click at [503, 198] on input "160" at bounding box center [510, 201] width 62 height 23
type input "250"
click at [499, 347] on input "20" at bounding box center [510, 344] width 62 height 23
type input "60"
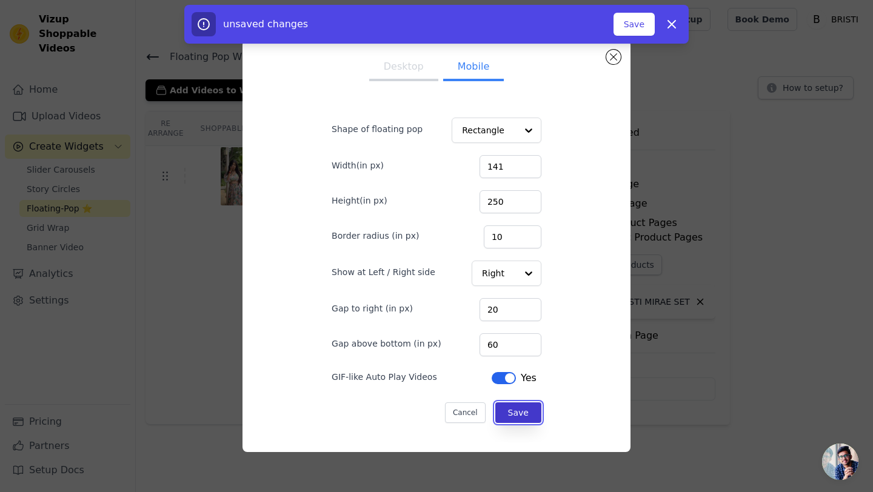
click at [530, 416] on button "Save" at bounding box center [518, 412] width 46 height 21
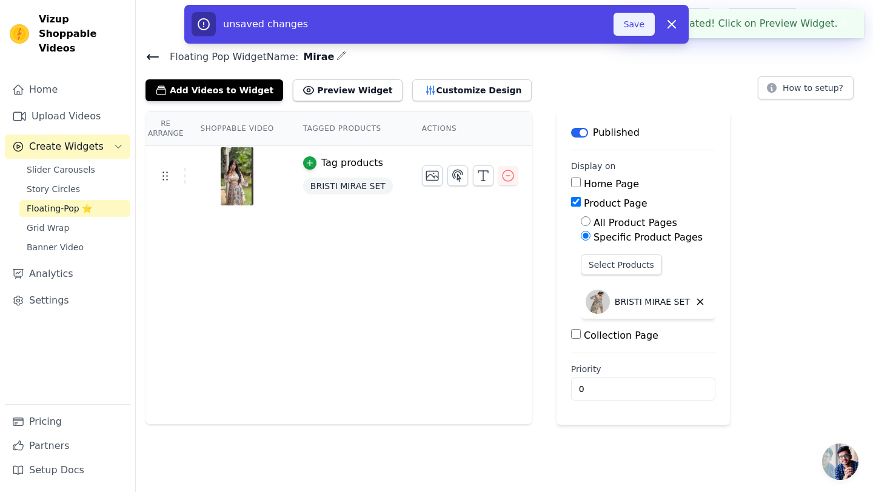
click at [632, 31] on button "Save" at bounding box center [633, 24] width 41 height 23
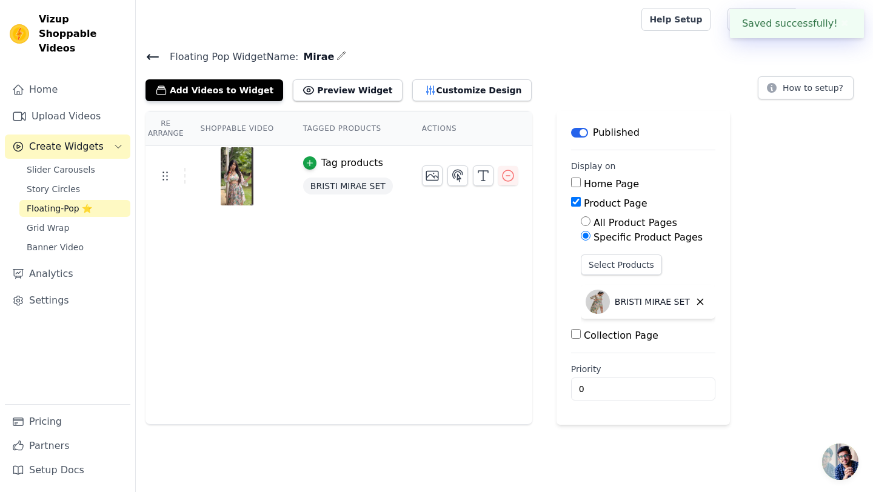
click at [155, 52] on icon at bounding box center [152, 57] width 15 height 15
